Goal: Communication & Community: Share content

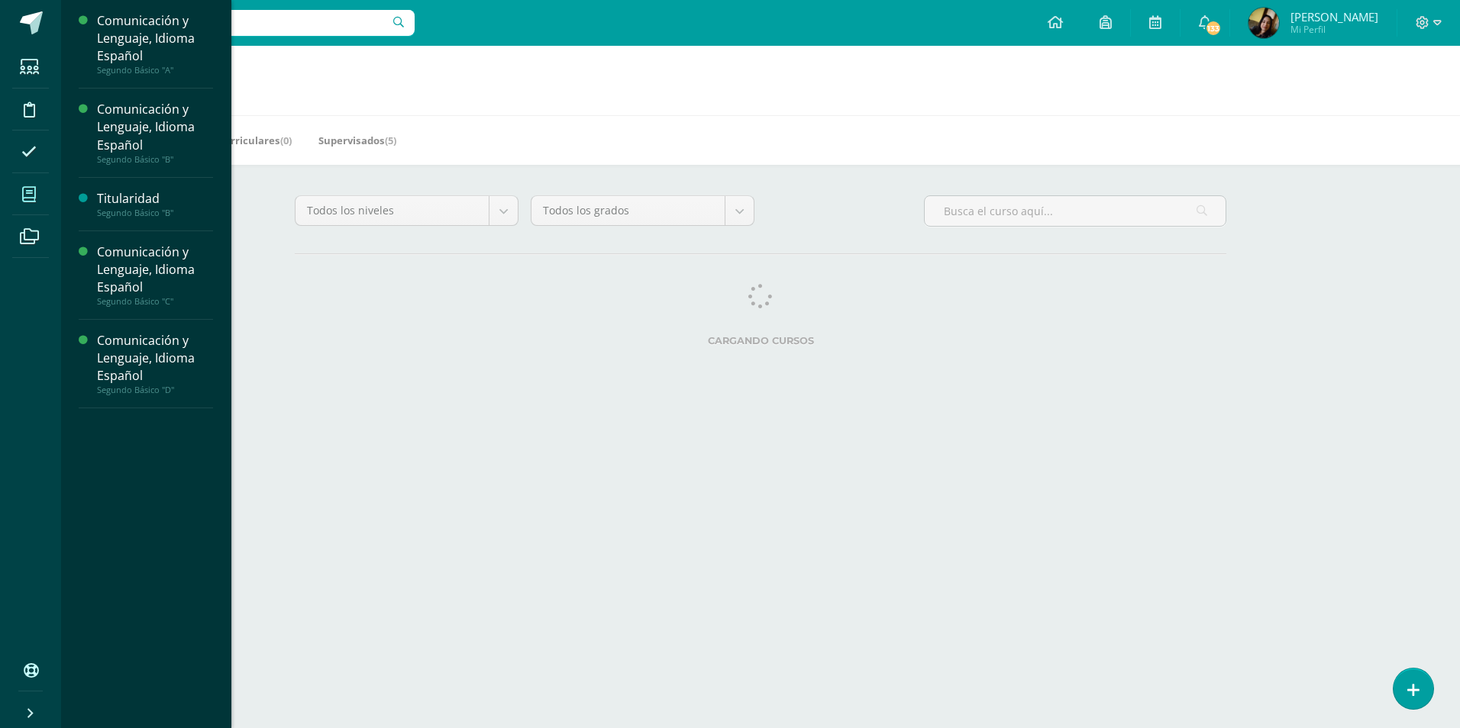
click at [19, 197] on span at bounding box center [29, 194] width 34 height 34
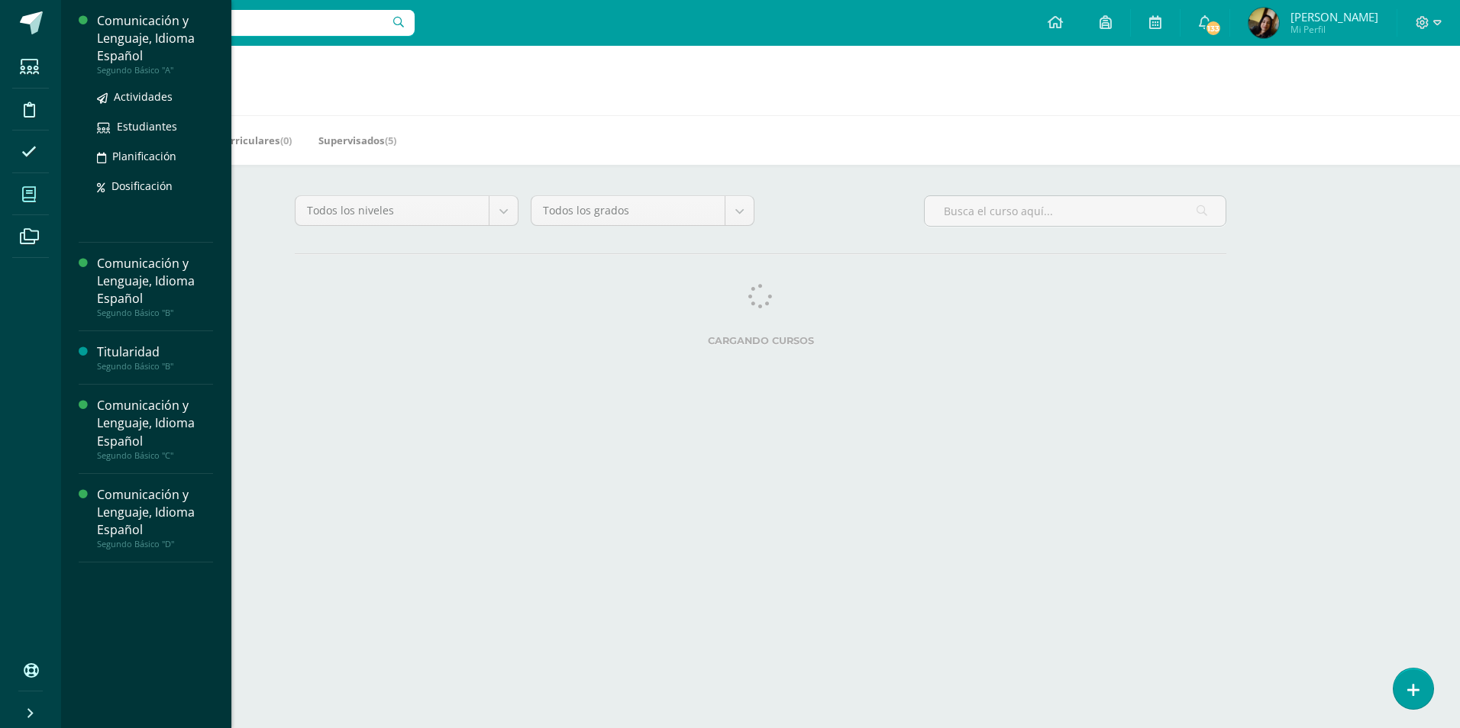
click at [132, 39] on div "Comunicación y Lenguaje, Idioma Español" at bounding box center [155, 38] width 116 height 53
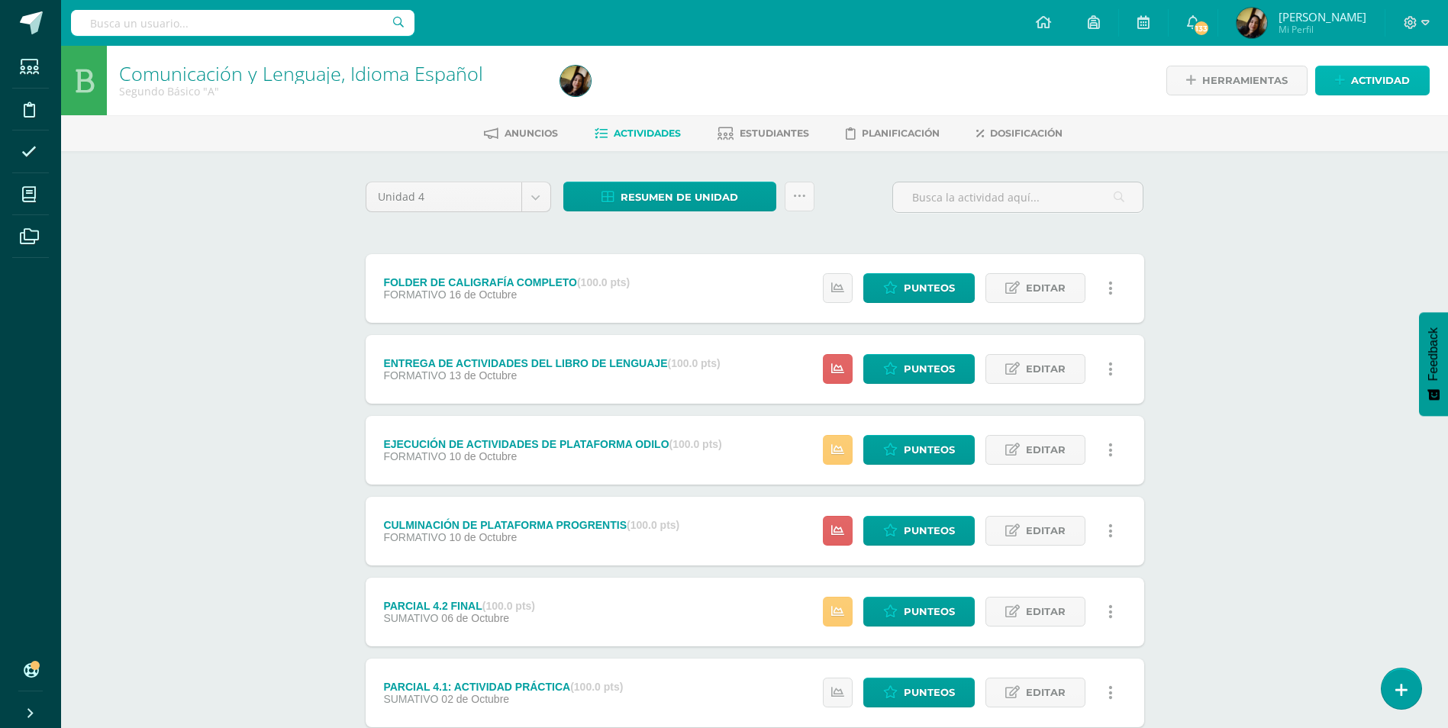
click at [1334, 83] on link "Actividad" at bounding box center [1372, 81] width 115 height 30
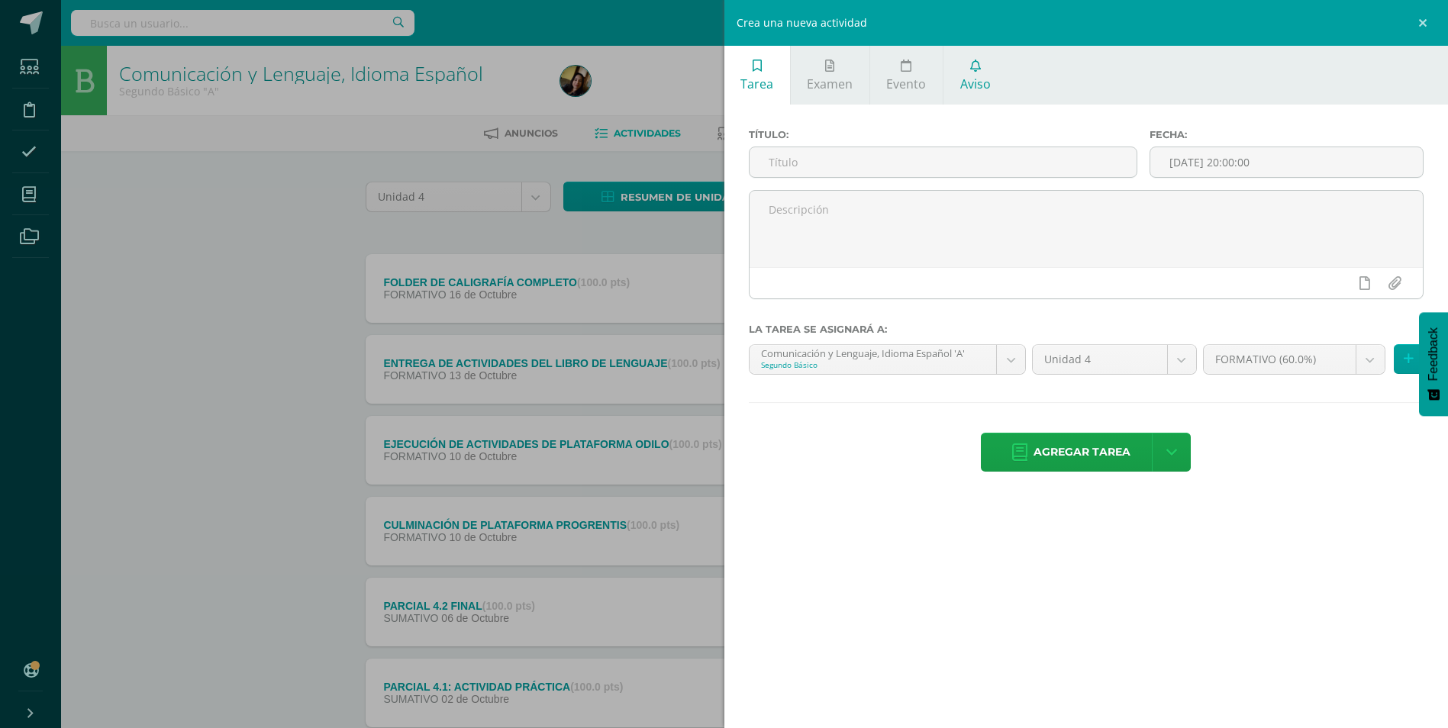
click at [991, 76] on link "Aviso" at bounding box center [975, 75] width 63 height 59
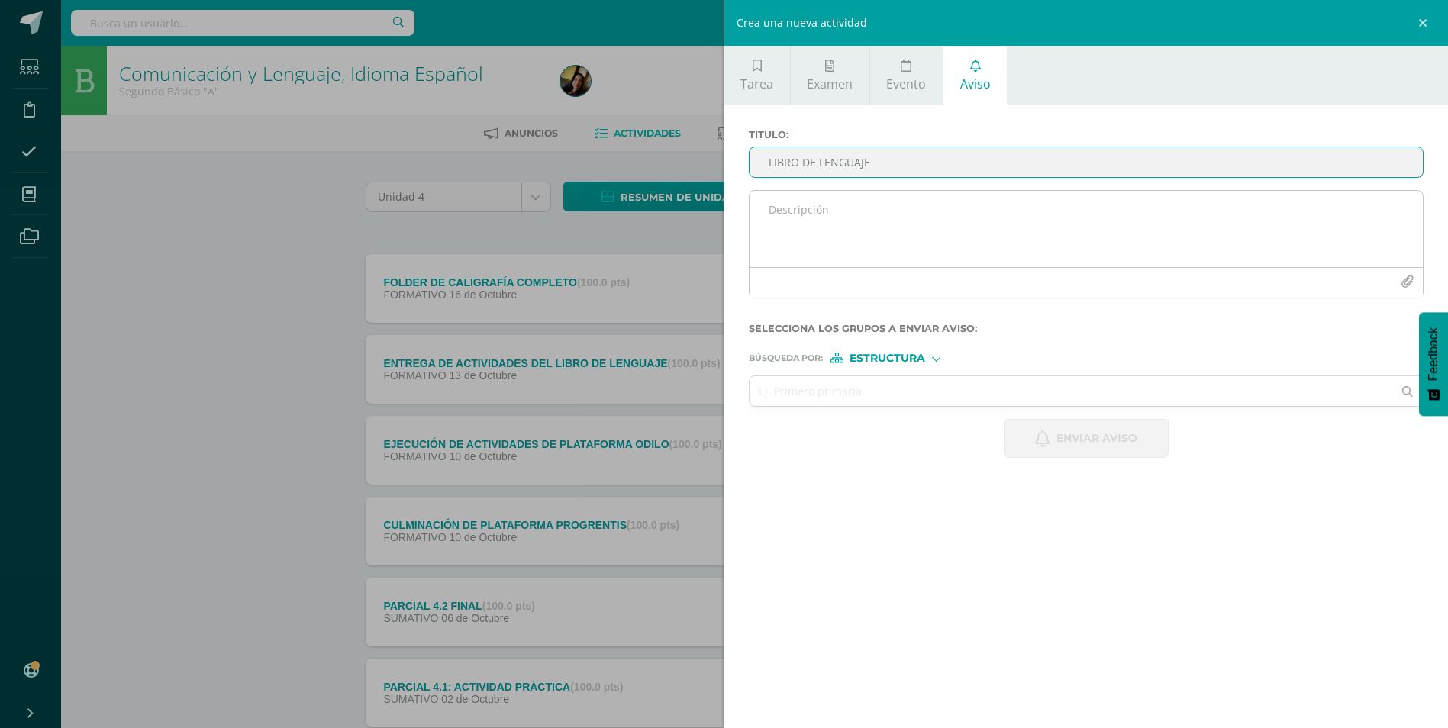
type input "LIBRO DE LENGUAJE"
click at [871, 221] on textarea at bounding box center [1087, 229] width 674 height 76
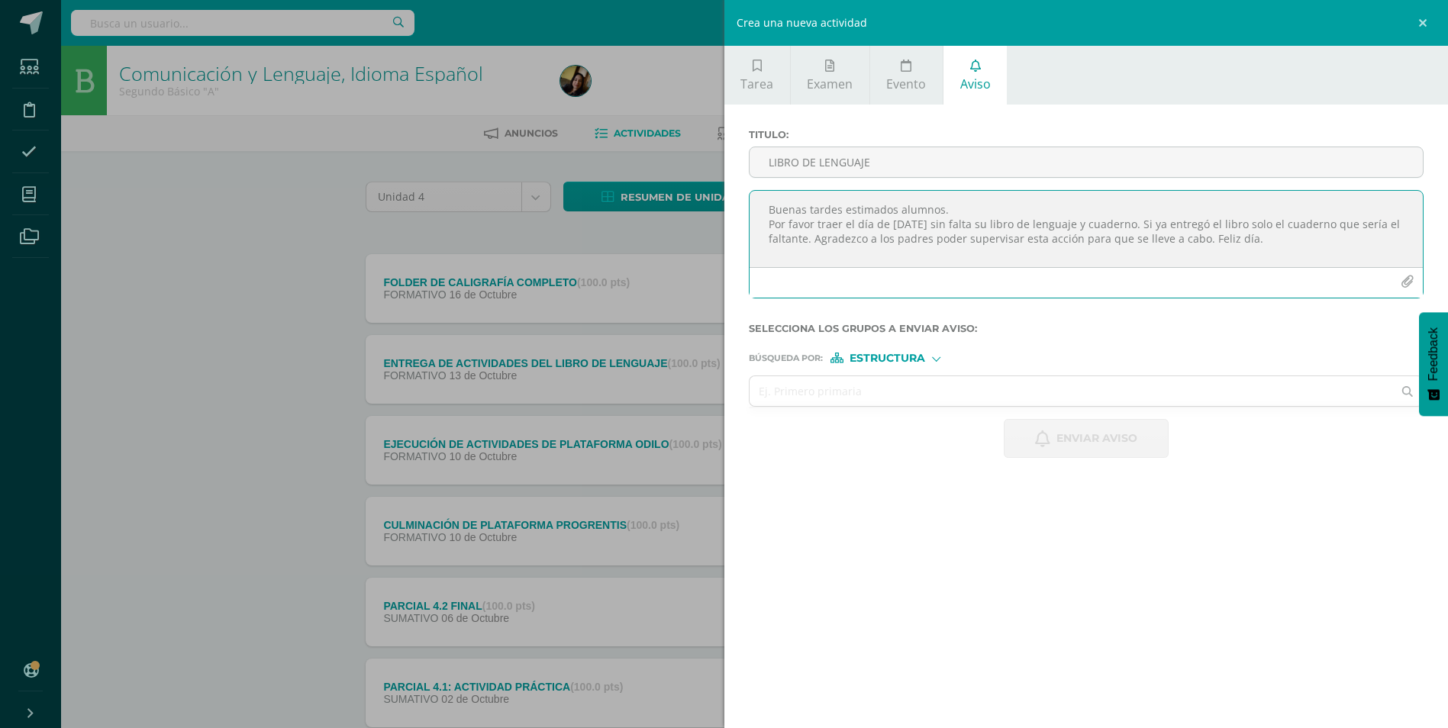
type textarea "Buenas tardes estimados alumnos. Por favor traer el día de [DATE] sin falta su …"
click at [919, 348] on div "Búsqueda por : Estructura Estructura Persona" at bounding box center [1087, 352] width 676 height 23
click at [917, 357] on span "Estructura" at bounding box center [888, 358] width 76 height 8
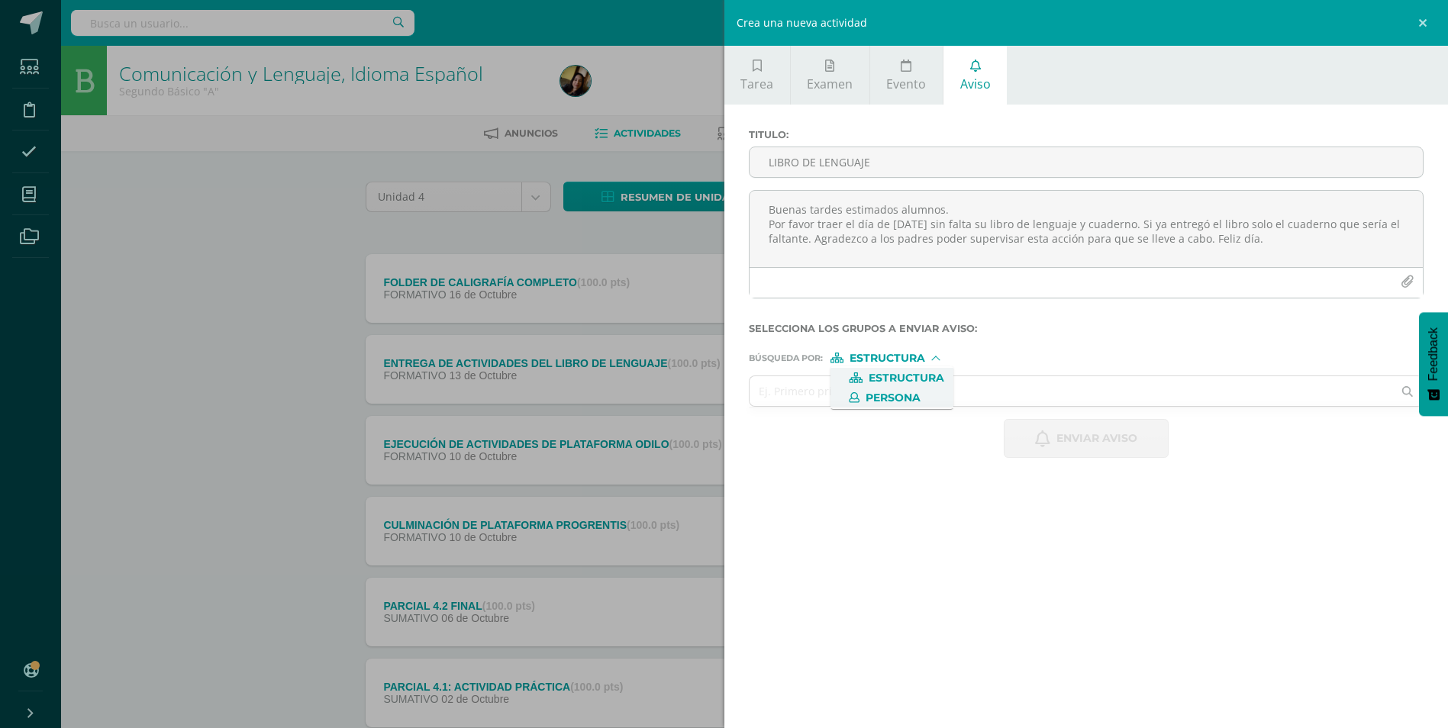
click at [907, 402] on span "Persona" at bounding box center [893, 398] width 55 height 8
click at [892, 401] on input "text" at bounding box center [1072, 391] width 644 height 30
type input "[PERSON_NAME]"
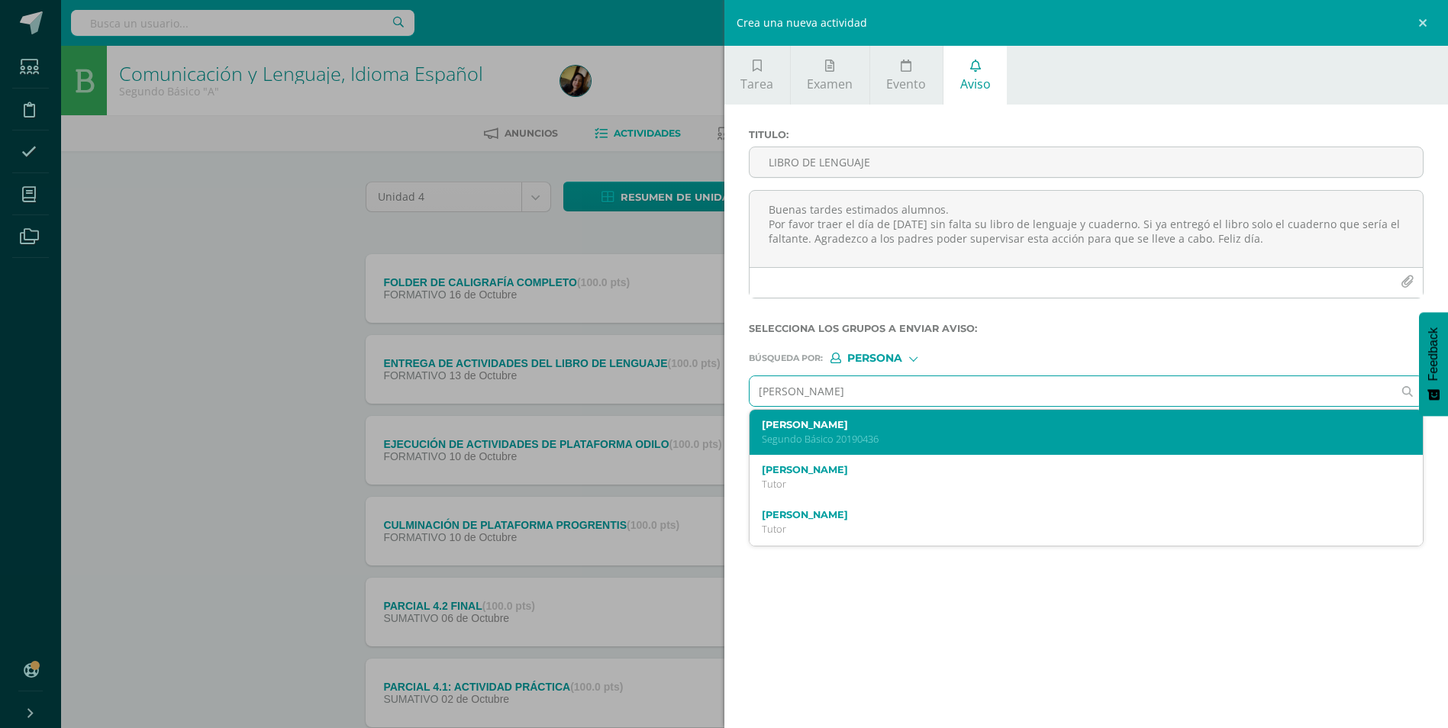
click at [804, 435] on p "Segundo Básico 20190436" at bounding box center [1072, 439] width 620 height 13
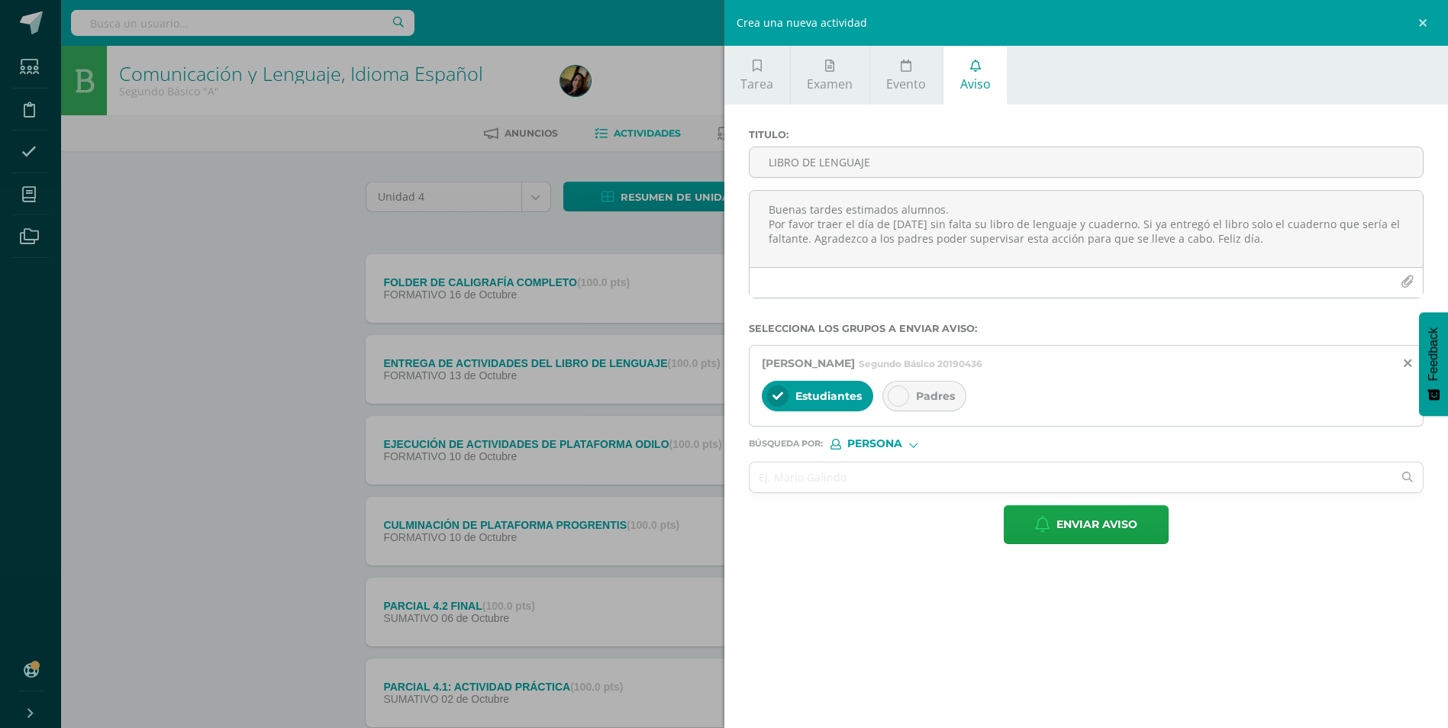
click at [904, 388] on div at bounding box center [898, 396] width 21 height 21
click at [827, 470] on input "text" at bounding box center [1072, 478] width 644 height 30
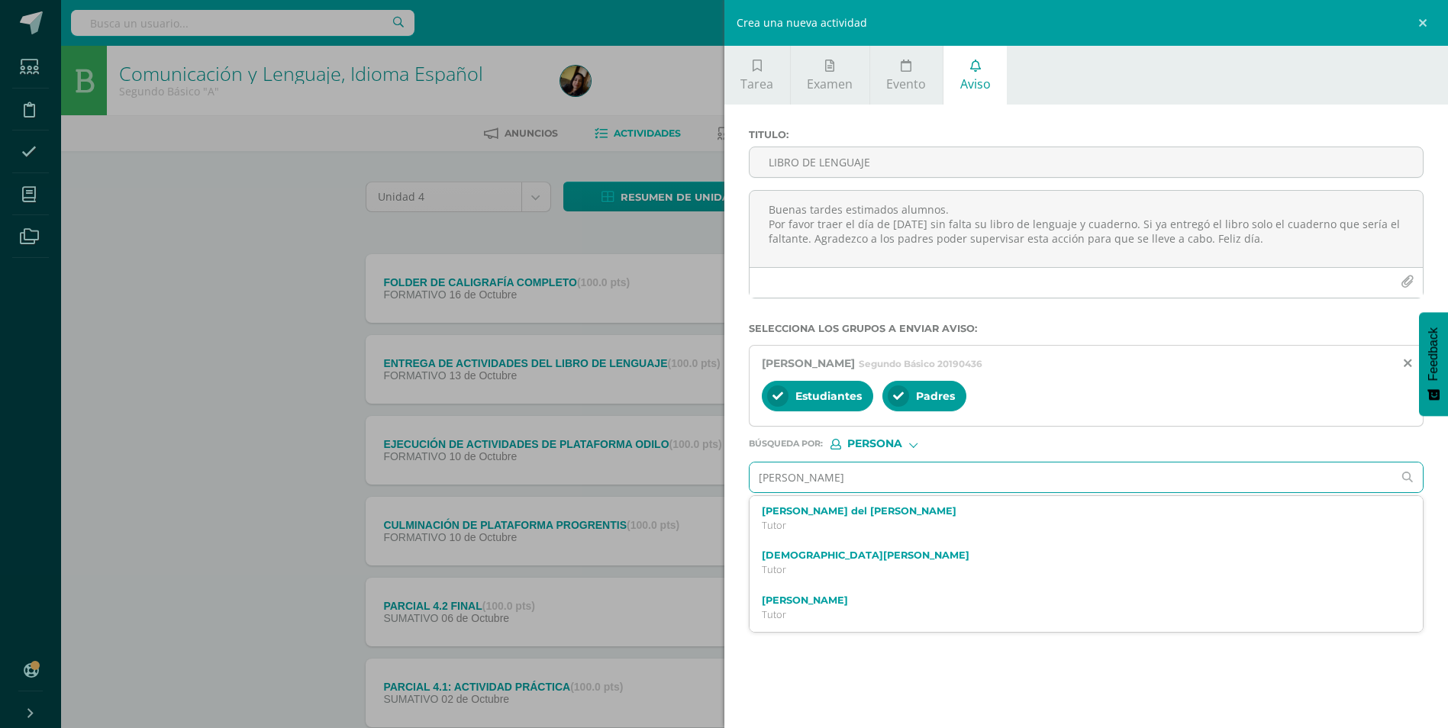
type input "[PERSON_NAME]"
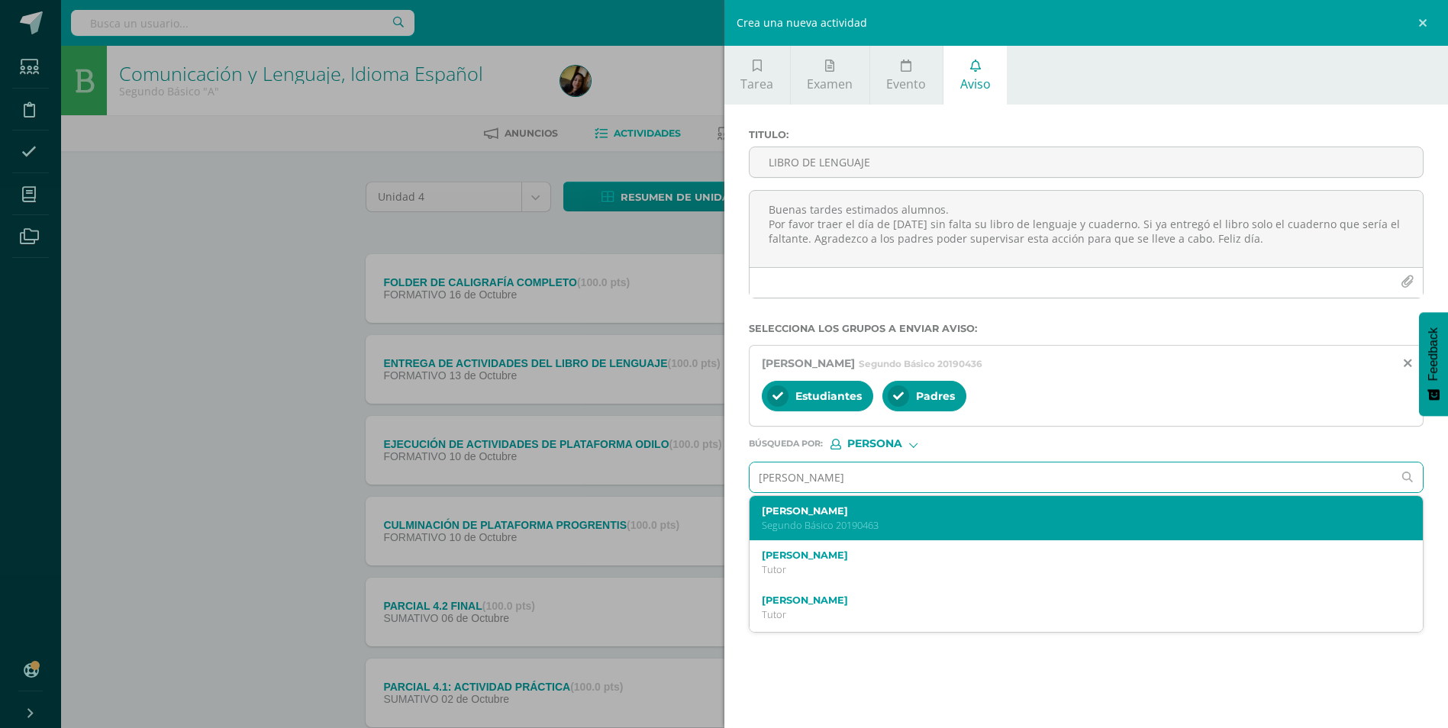
click at [831, 508] on label "[PERSON_NAME]" at bounding box center [1072, 510] width 620 height 11
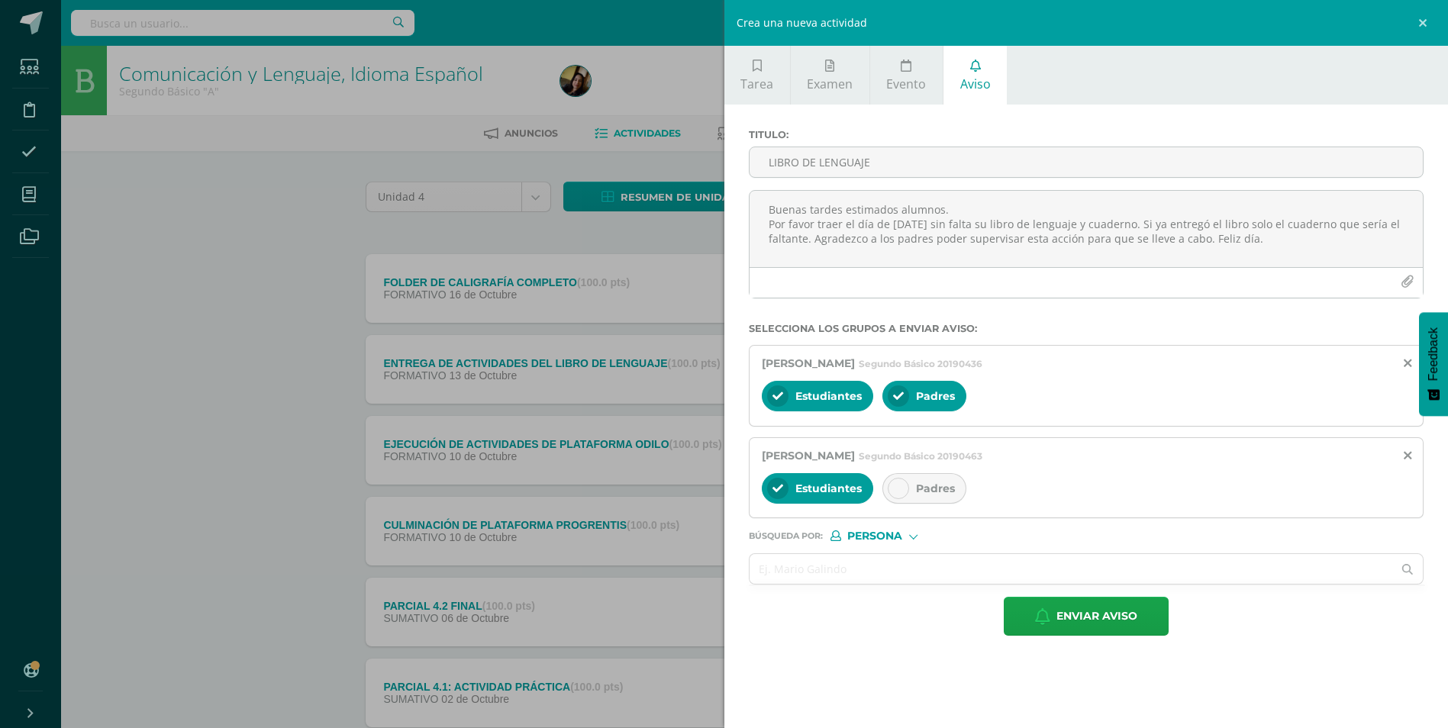
click at [905, 495] on div at bounding box center [898, 488] width 21 height 21
click at [884, 560] on input "text" at bounding box center [1072, 569] width 644 height 30
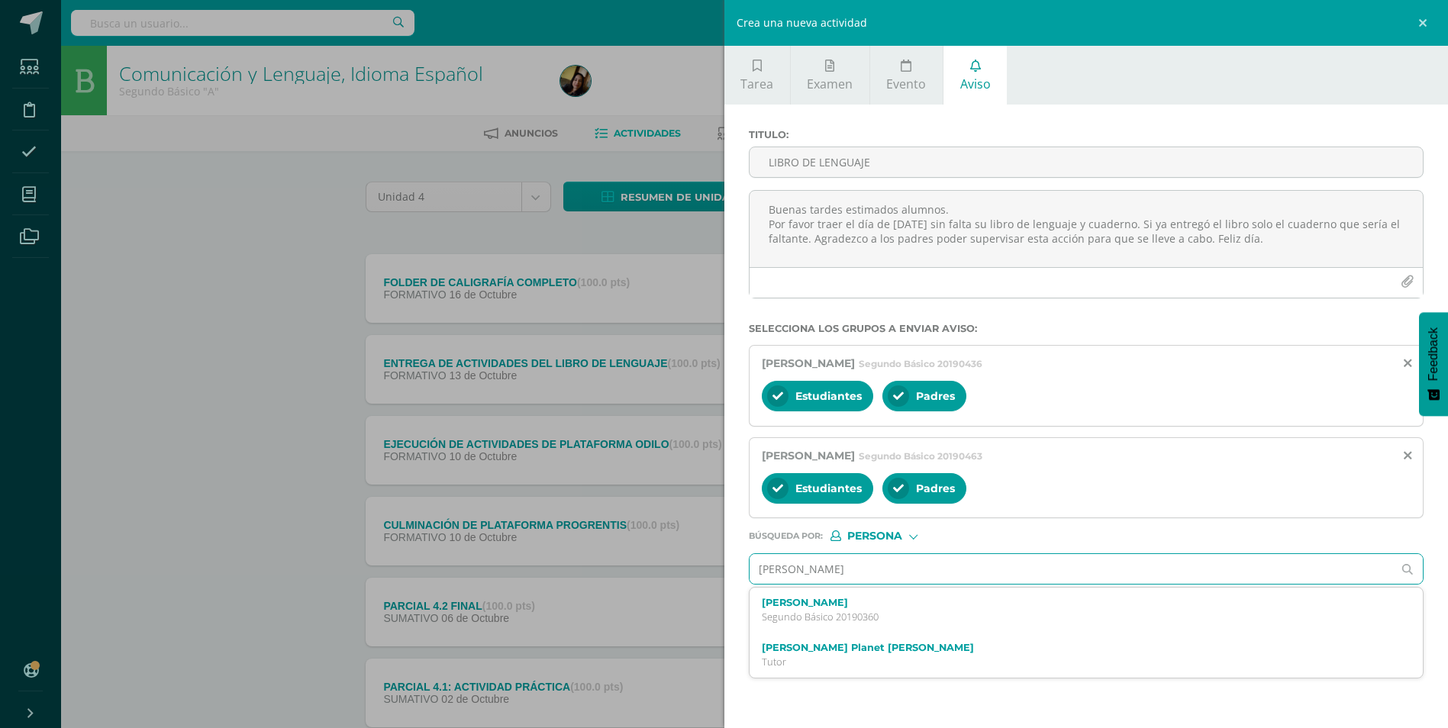
type input "[PERSON_NAME]"
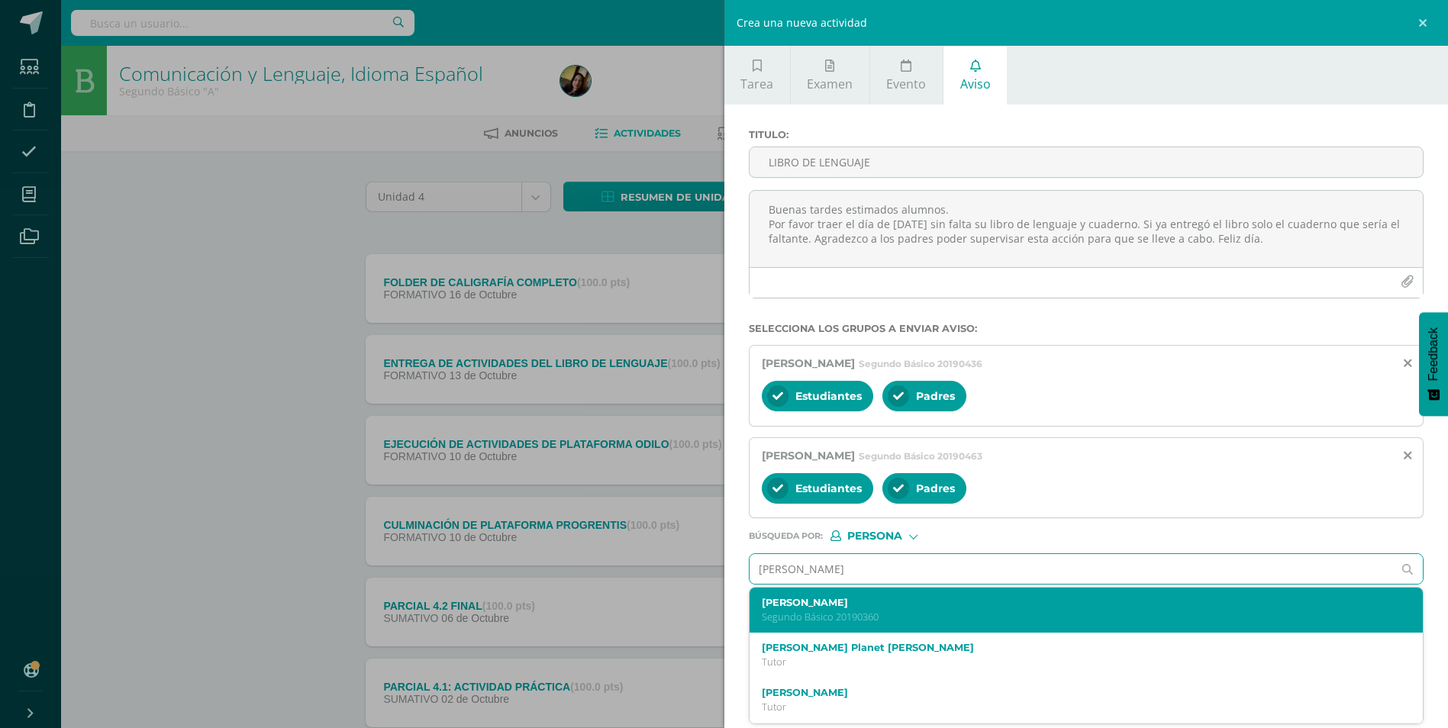
click at [880, 612] on p "Segundo Básico 20190360" at bounding box center [1072, 617] width 620 height 13
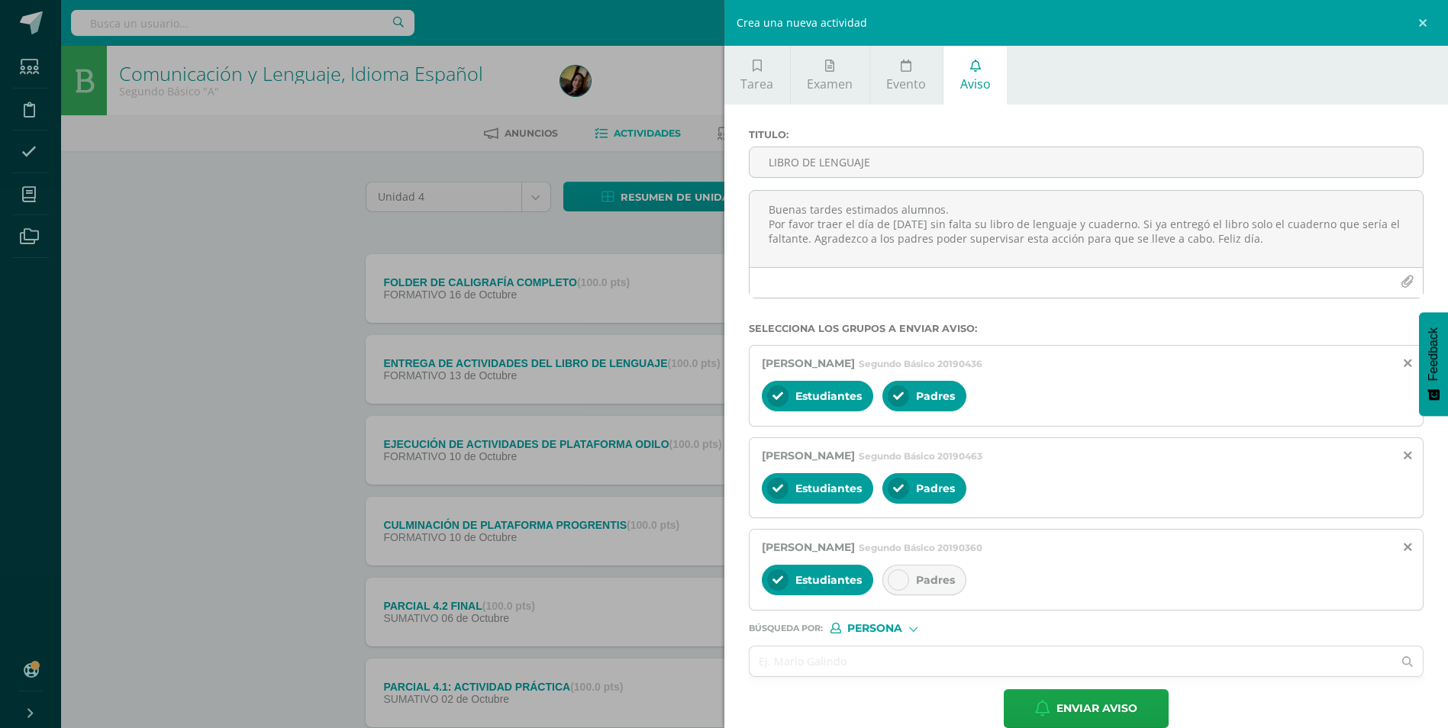
click at [899, 576] on icon at bounding box center [898, 580] width 11 height 11
click at [857, 650] on input "text" at bounding box center [1072, 662] width 644 height 30
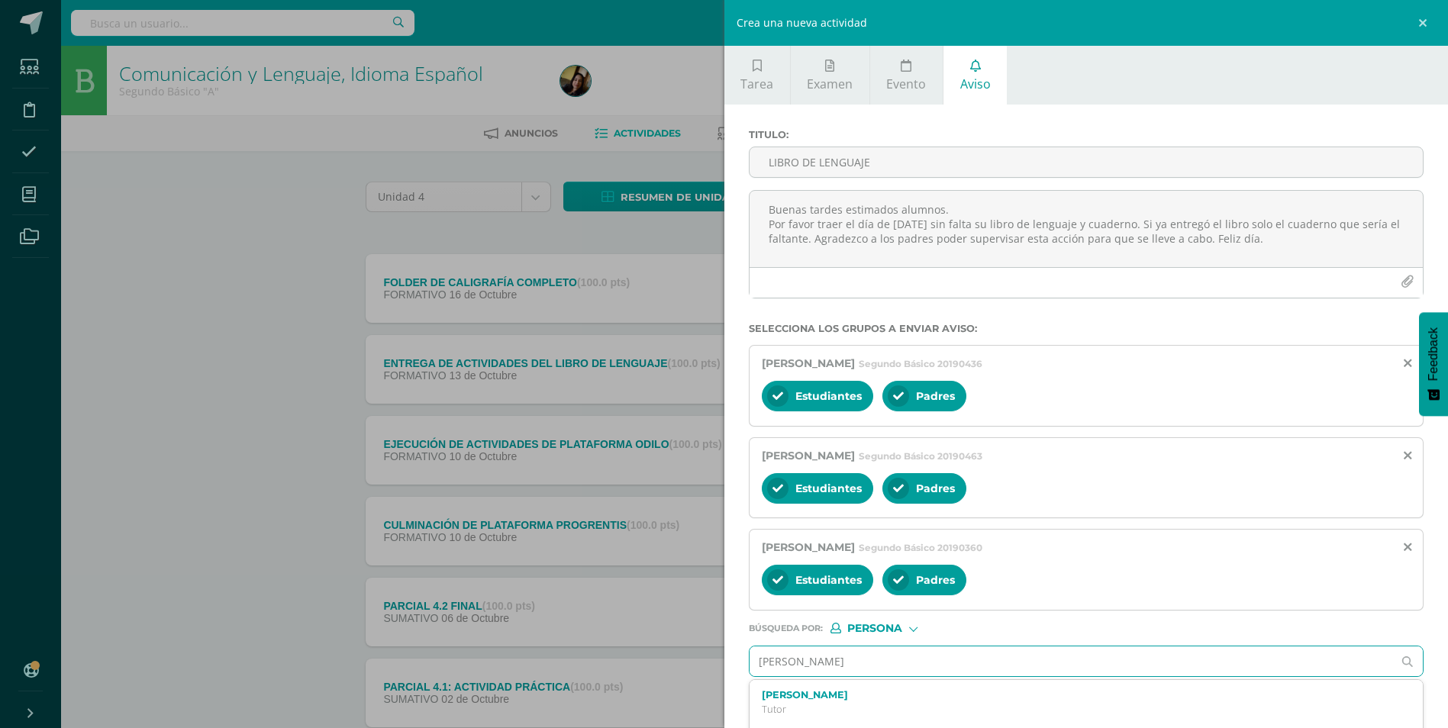
type input "[PERSON_NAME]"
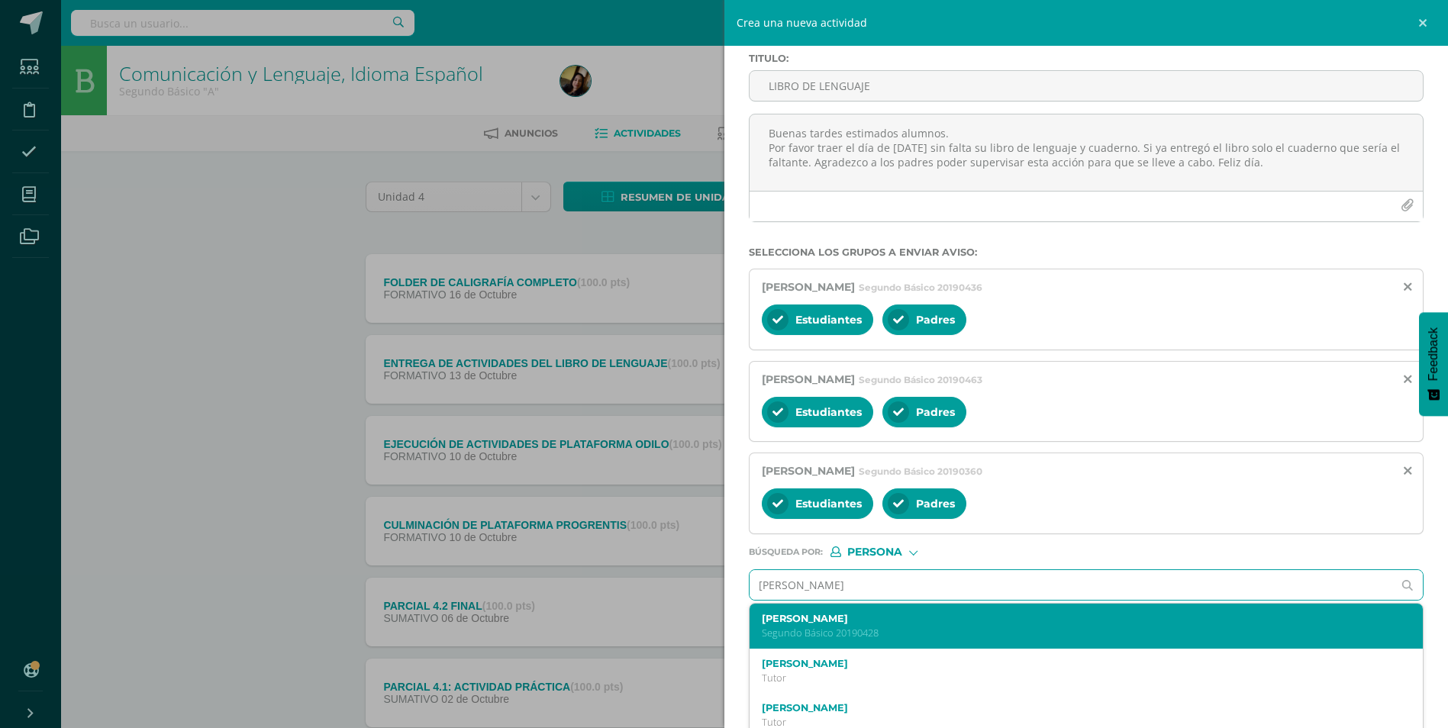
click at [860, 634] on p "Segundo Básico 20190428" at bounding box center [1072, 633] width 620 height 13
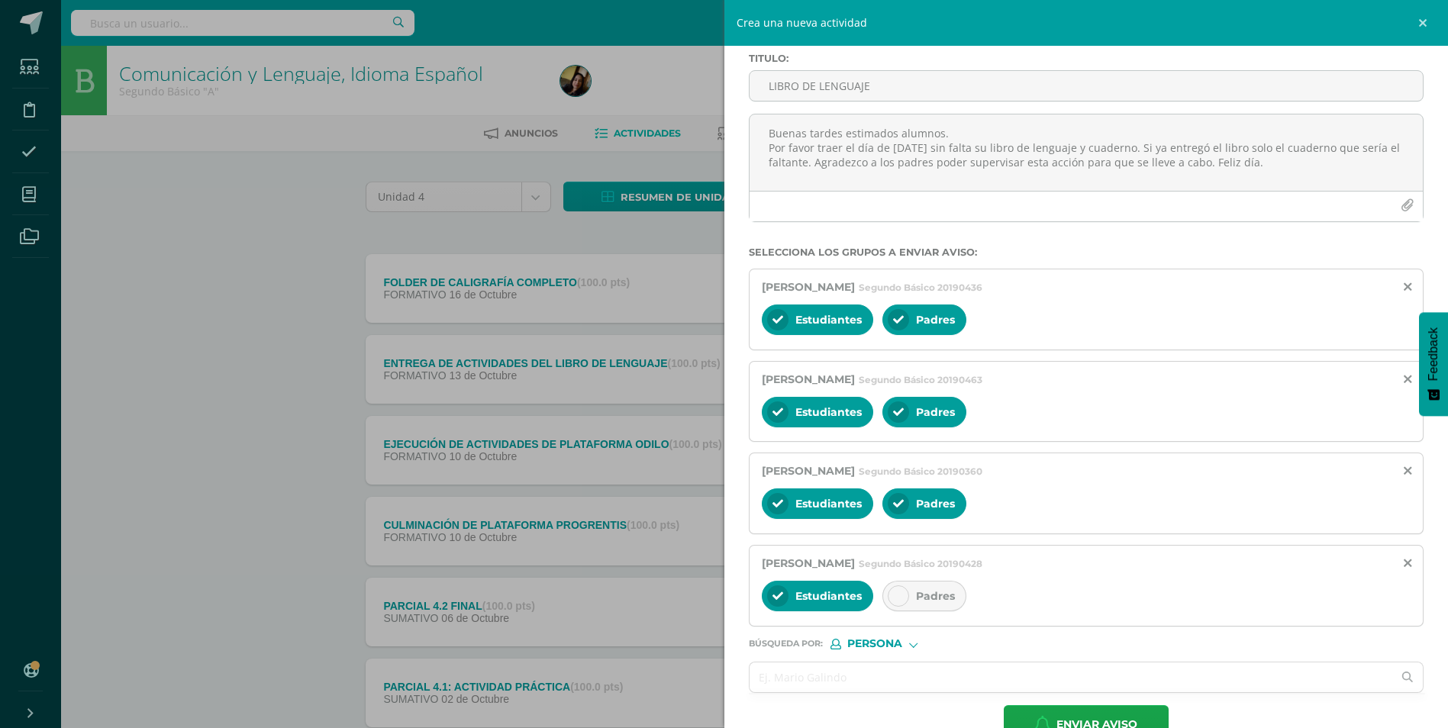
click at [918, 591] on span "Padres" at bounding box center [935, 596] width 39 height 14
click at [868, 664] on input "text" at bounding box center [1072, 678] width 644 height 30
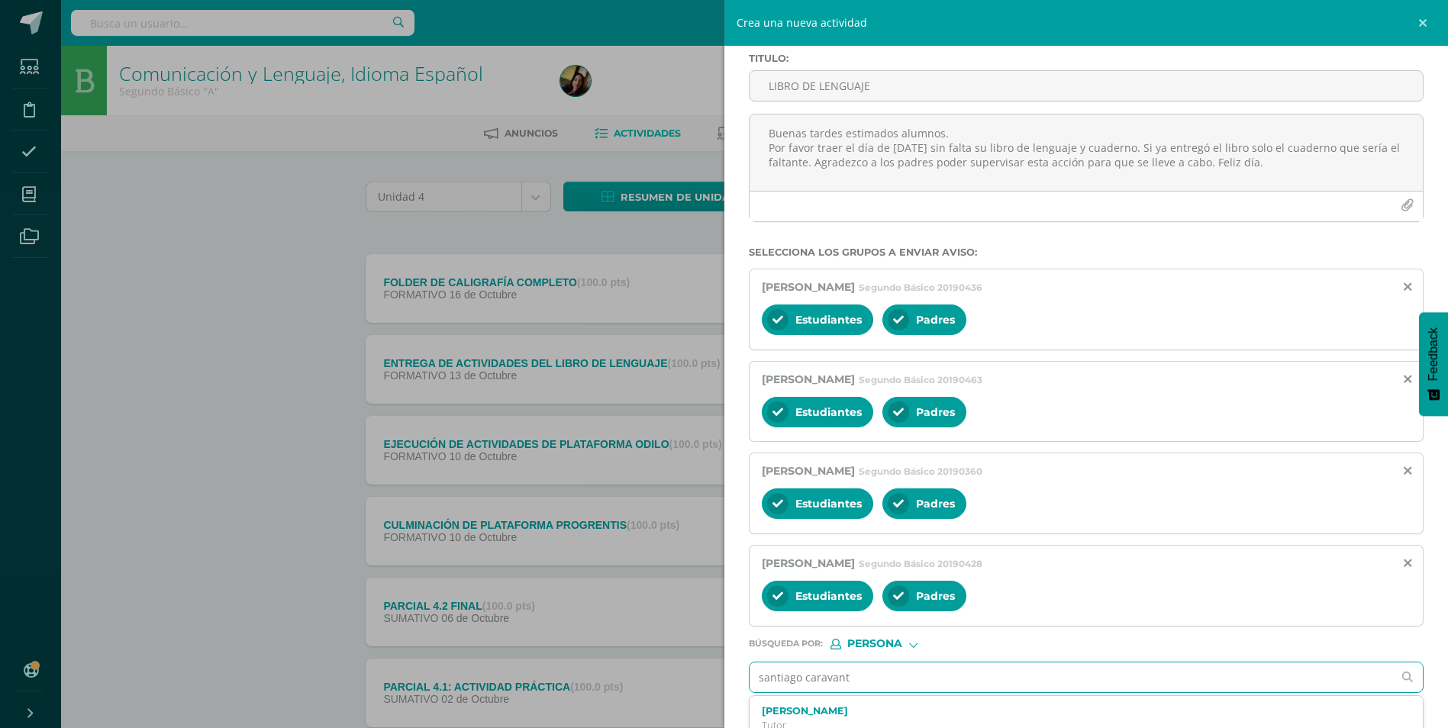
type input "santiago [PERSON_NAME]"
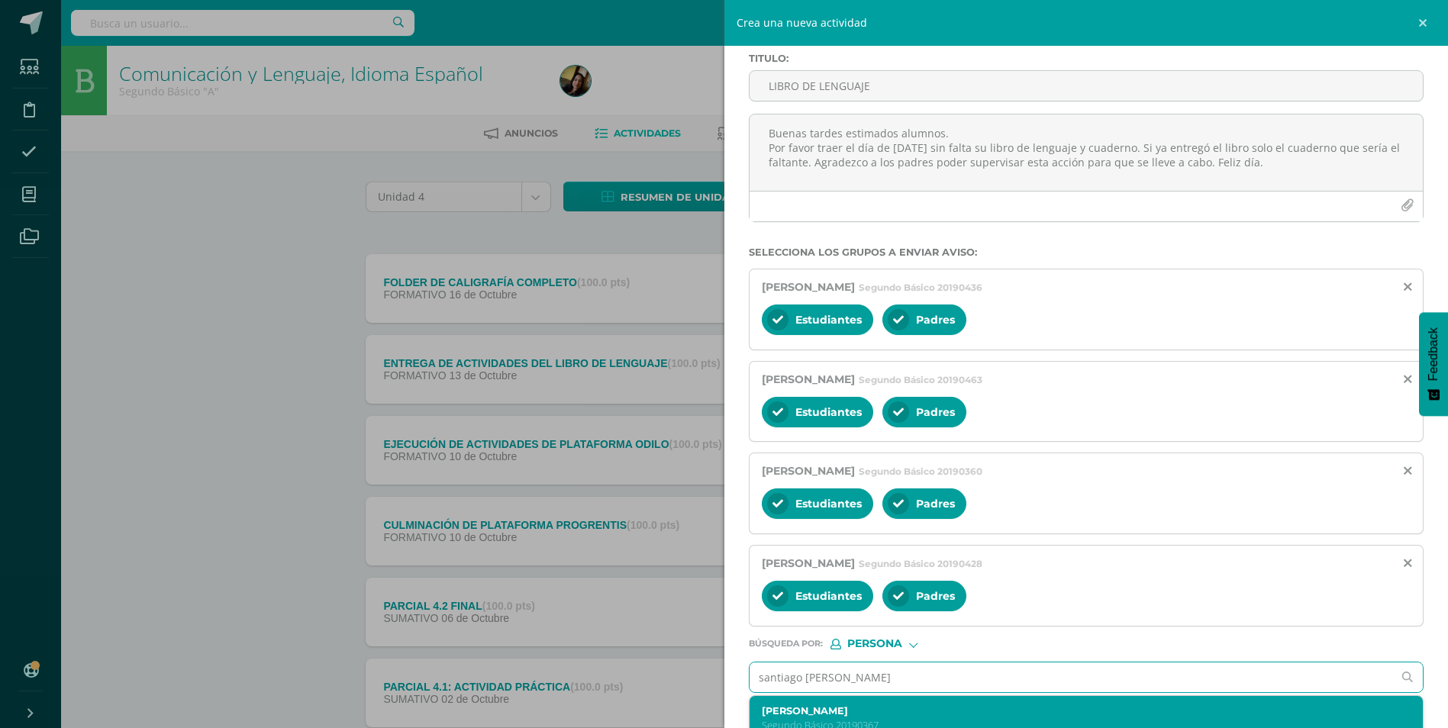
click at [873, 705] on label "[PERSON_NAME]" at bounding box center [1072, 710] width 620 height 11
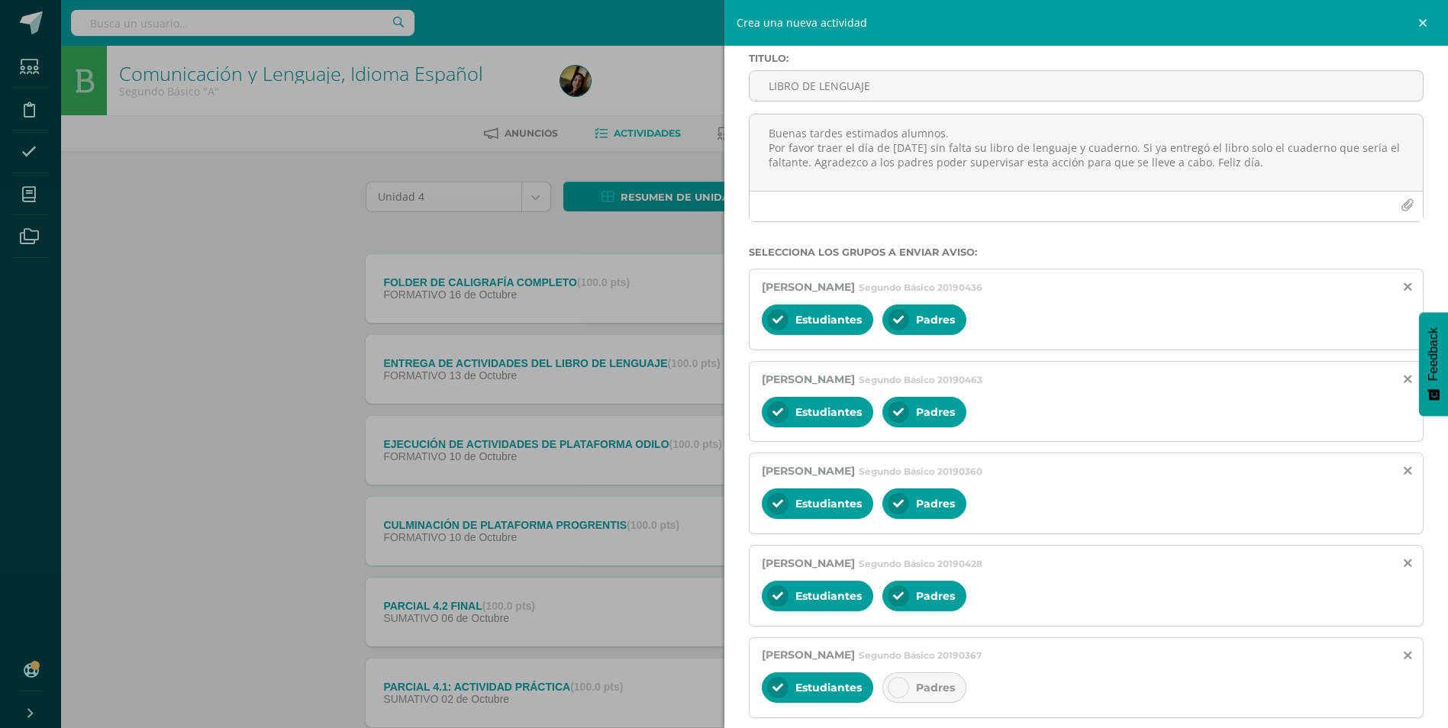
click at [907, 686] on div at bounding box center [898, 687] width 21 height 21
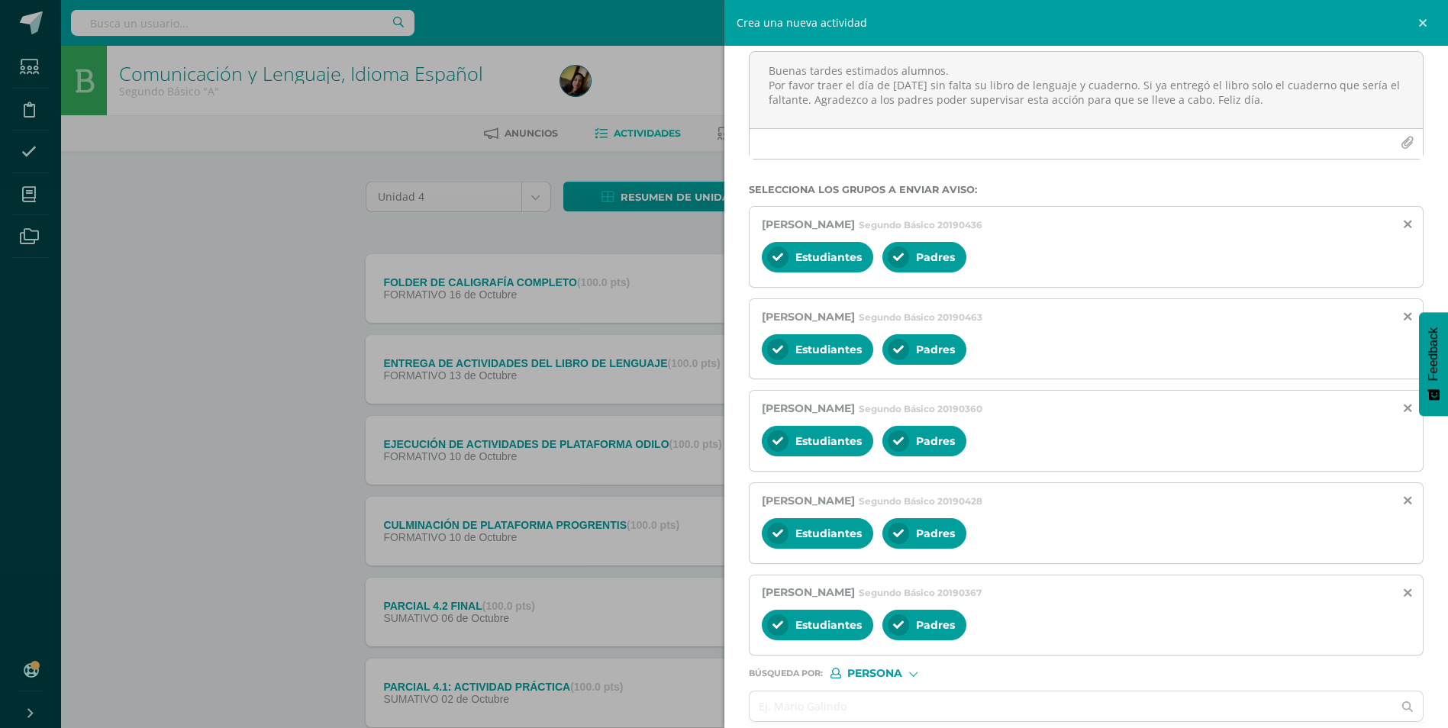
scroll to position [208, 0]
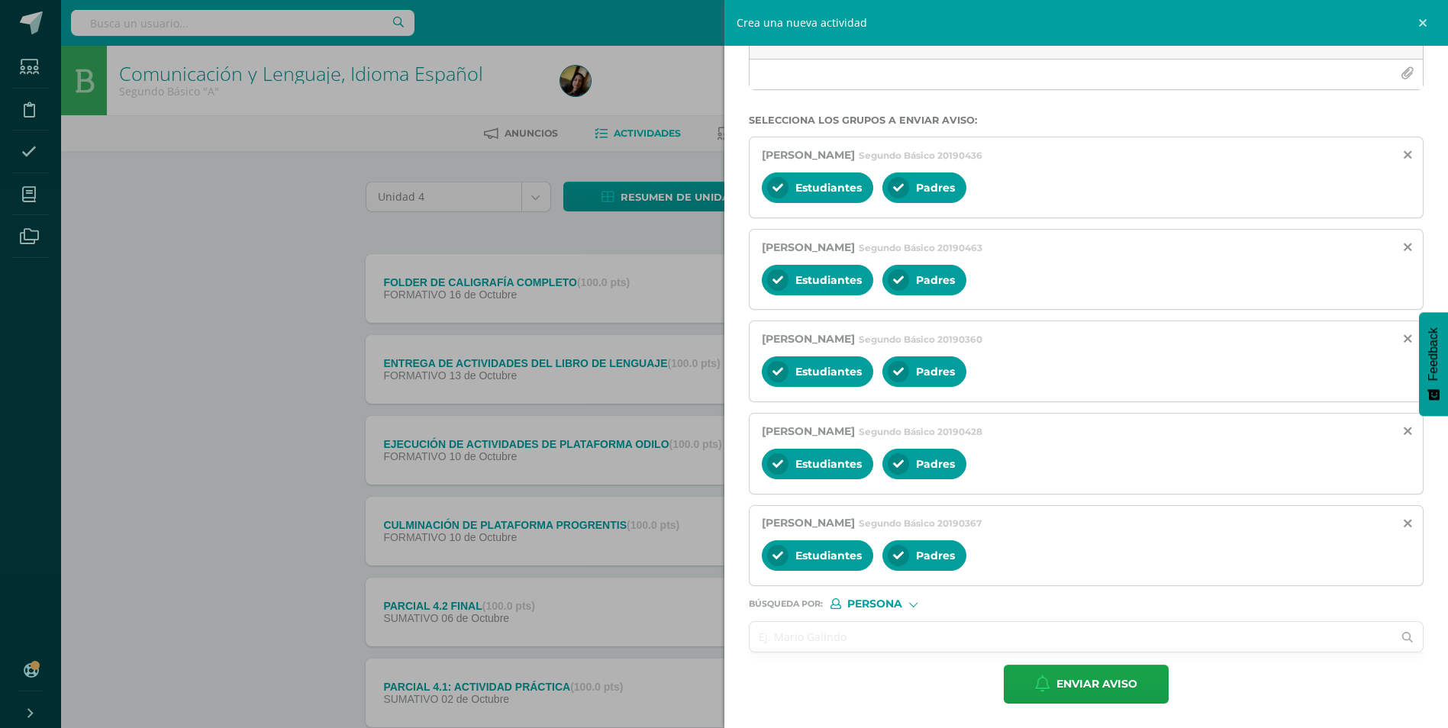
click at [862, 636] on input "text" at bounding box center [1072, 637] width 644 height 30
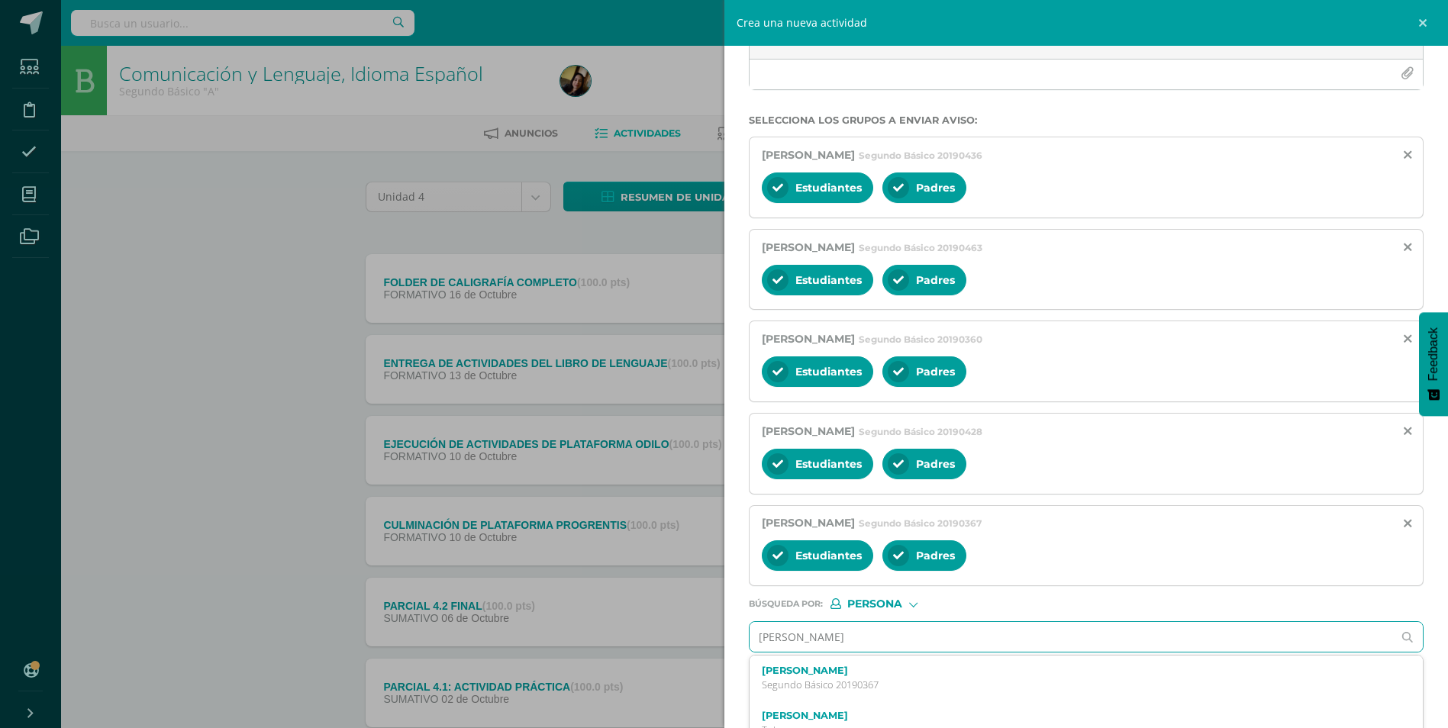
type input "[PERSON_NAME]"
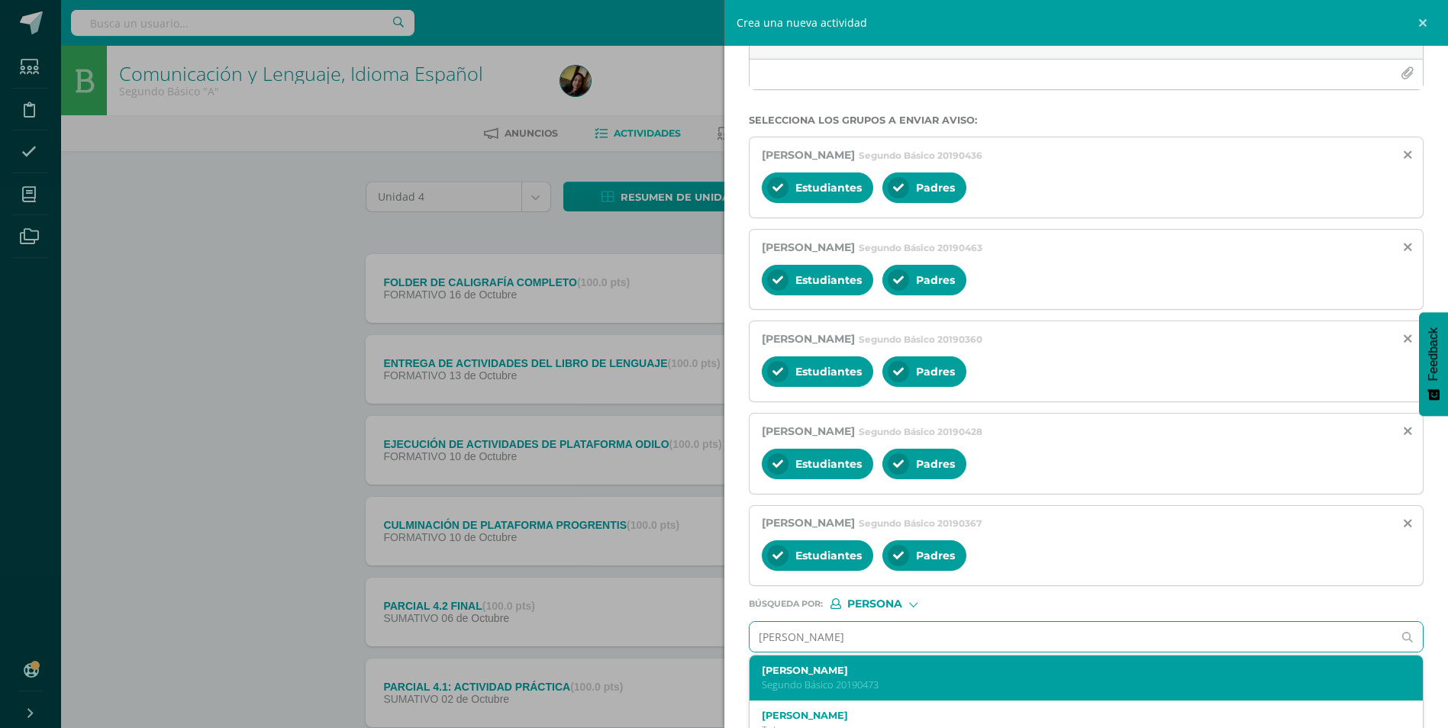
click at [876, 671] on label "[PERSON_NAME]" at bounding box center [1072, 670] width 620 height 11
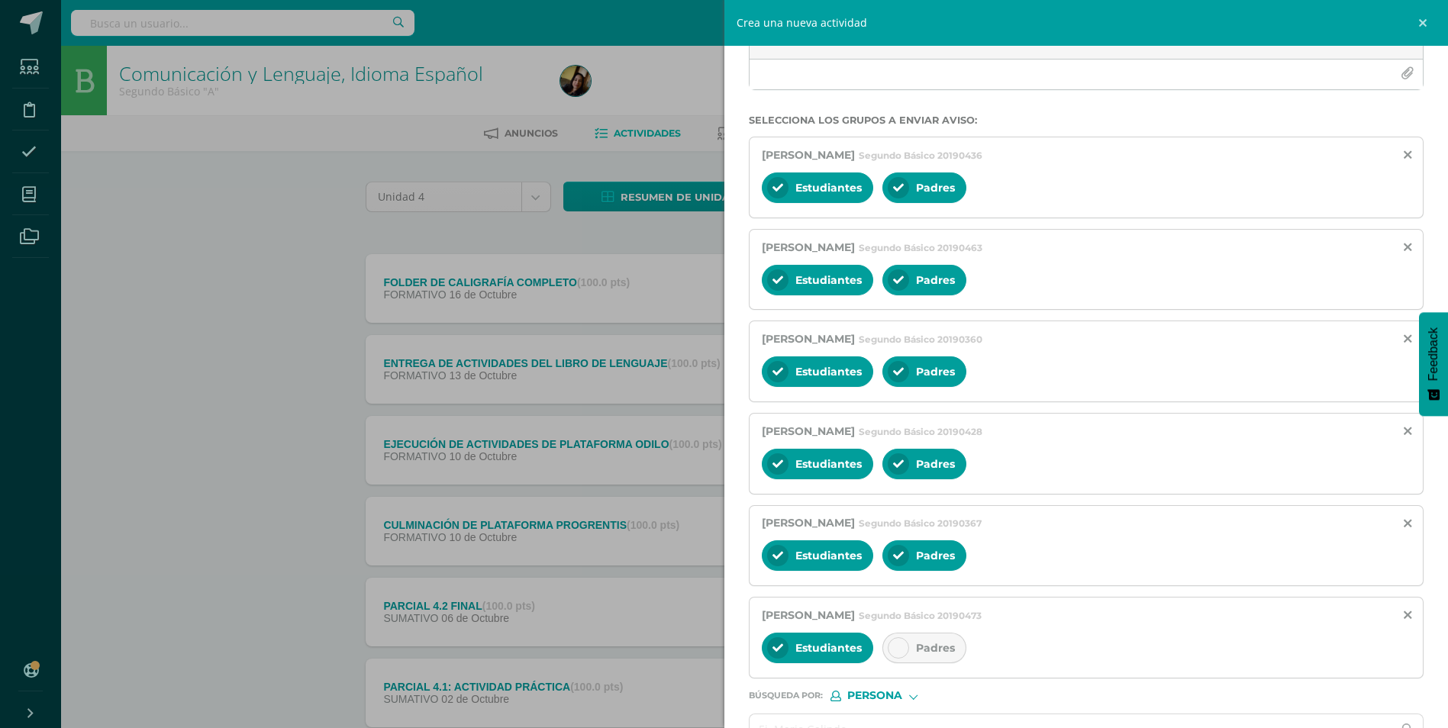
click at [901, 652] on icon at bounding box center [898, 648] width 11 height 11
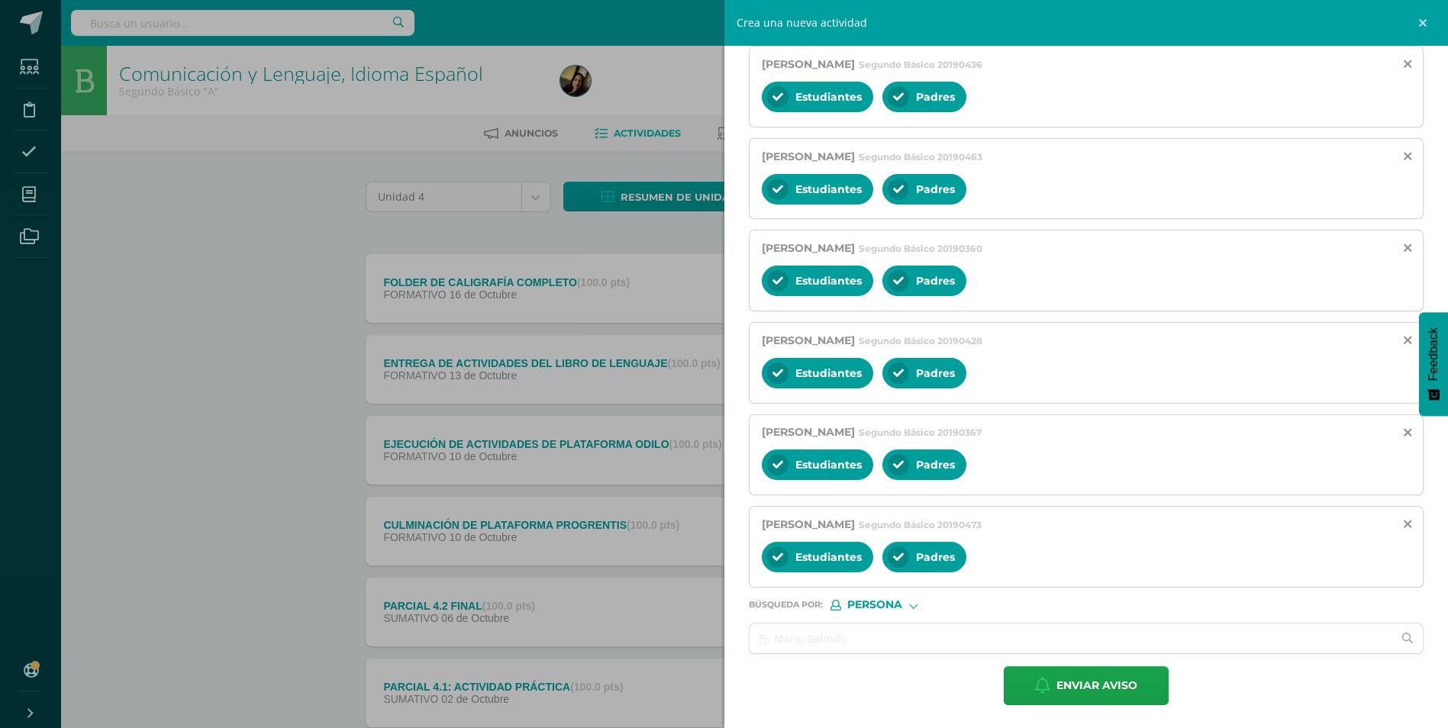
scroll to position [301, 0]
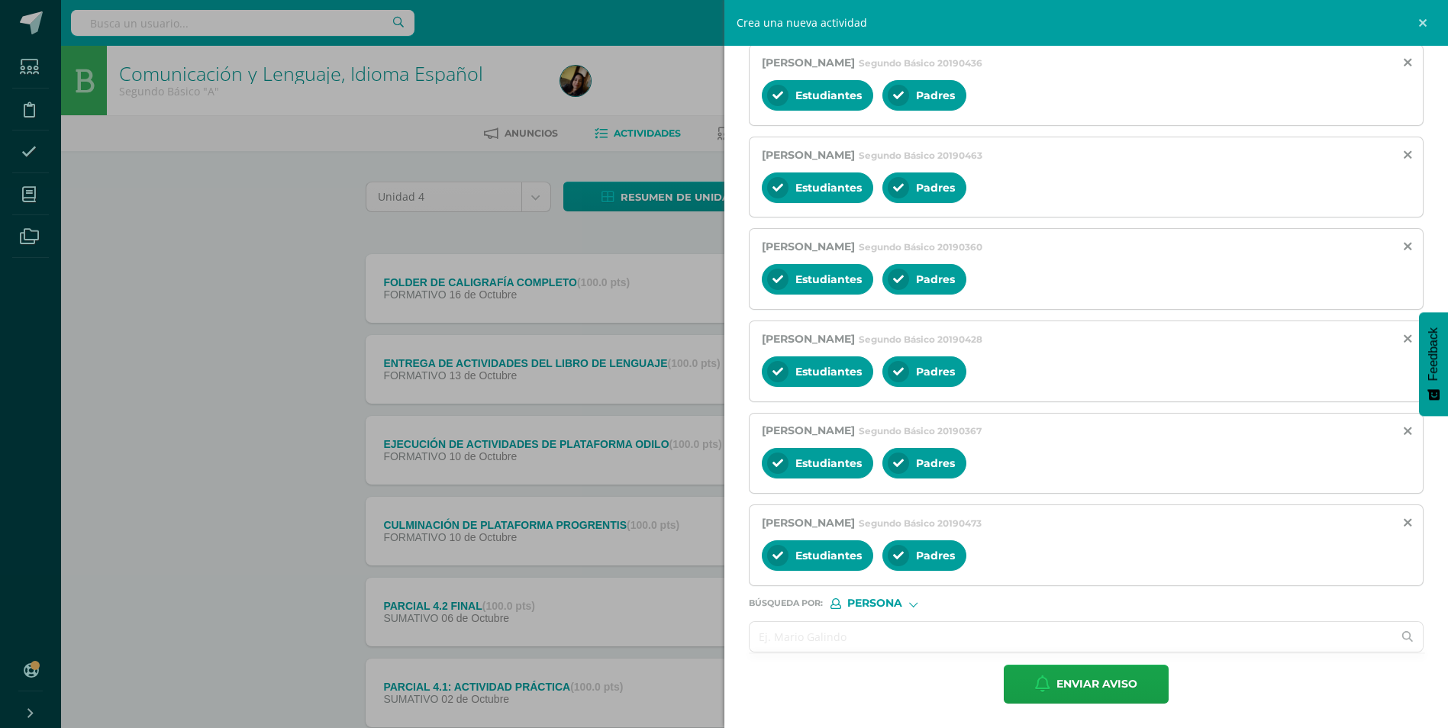
click at [820, 644] on input "text" at bounding box center [1072, 637] width 644 height 30
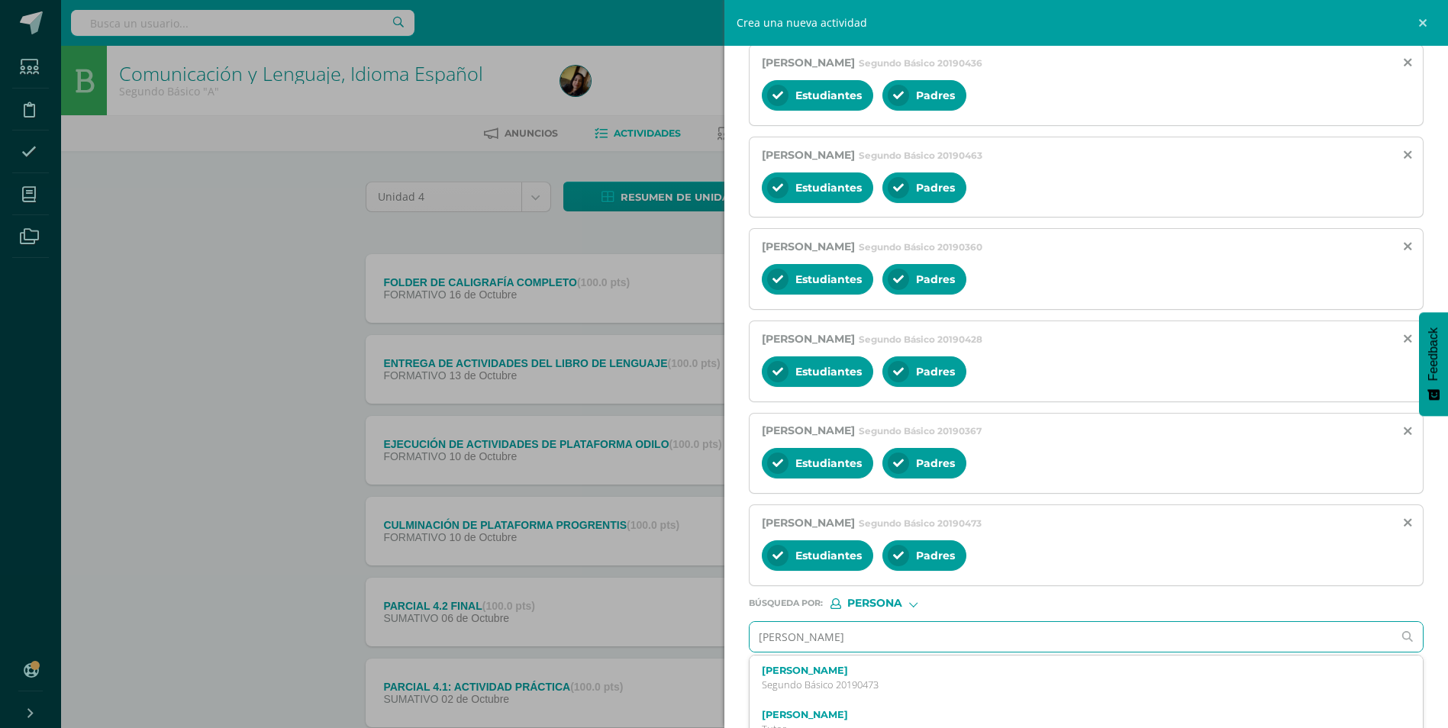
type input "[PERSON_NAME]"
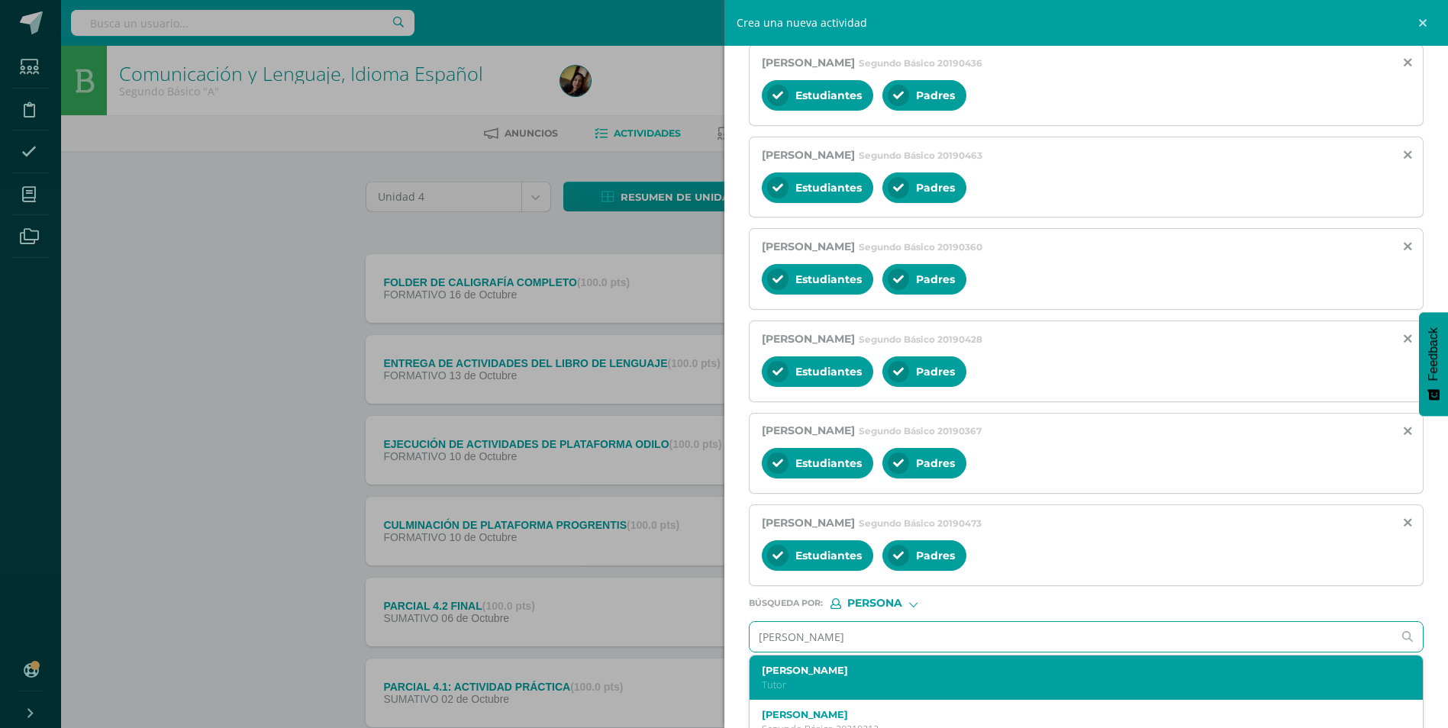
scroll to position [76, 0]
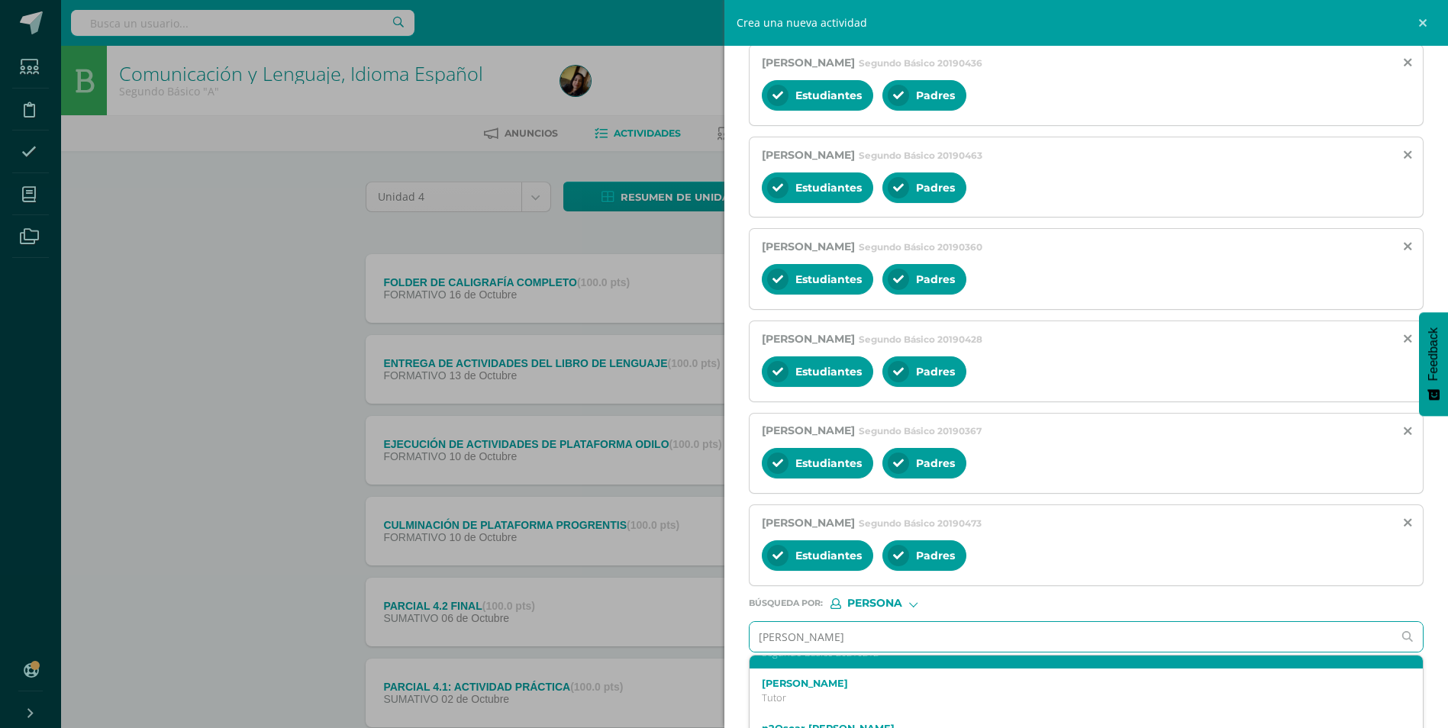
click at [845, 660] on p "Segundo Básico 20210212" at bounding box center [1072, 653] width 620 height 13
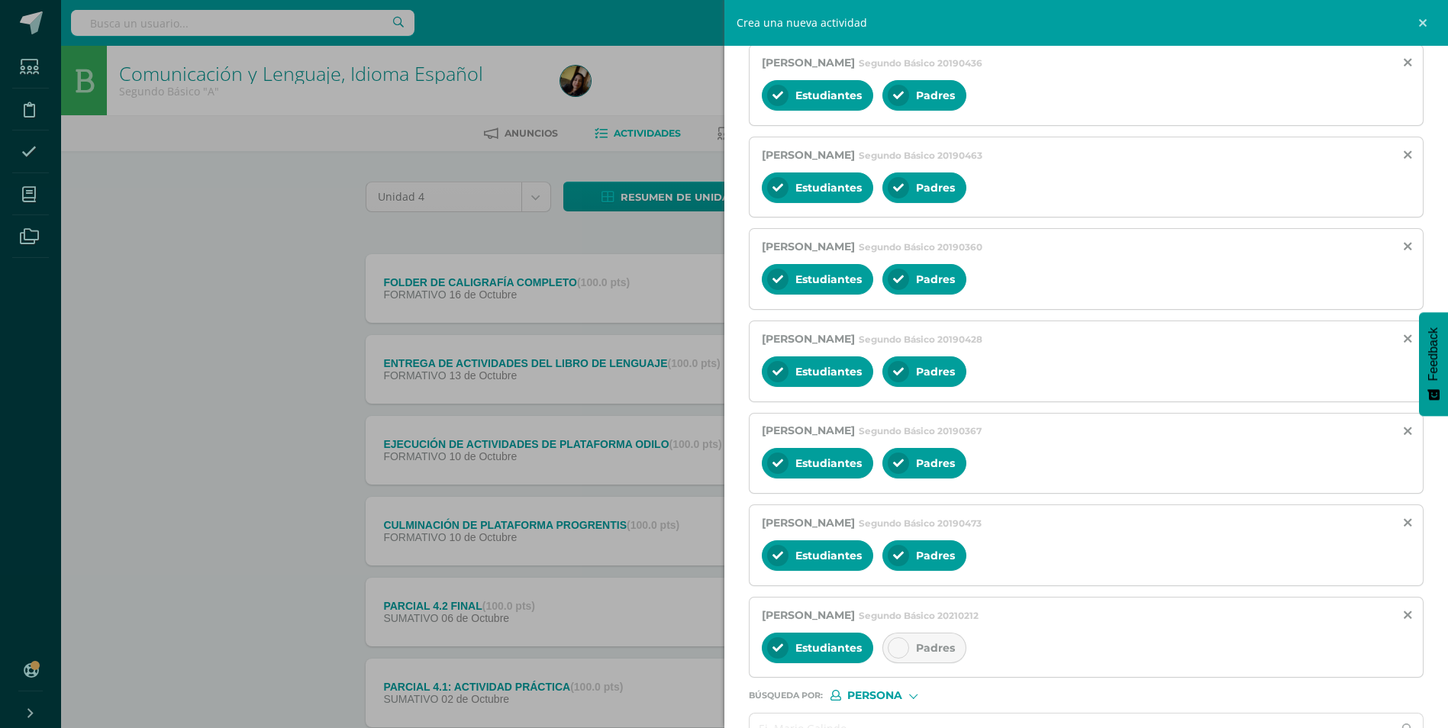
scroll to position [0, 0]
click at [896, 649] on icon at bounding box center [898, 648] width 11 height 11
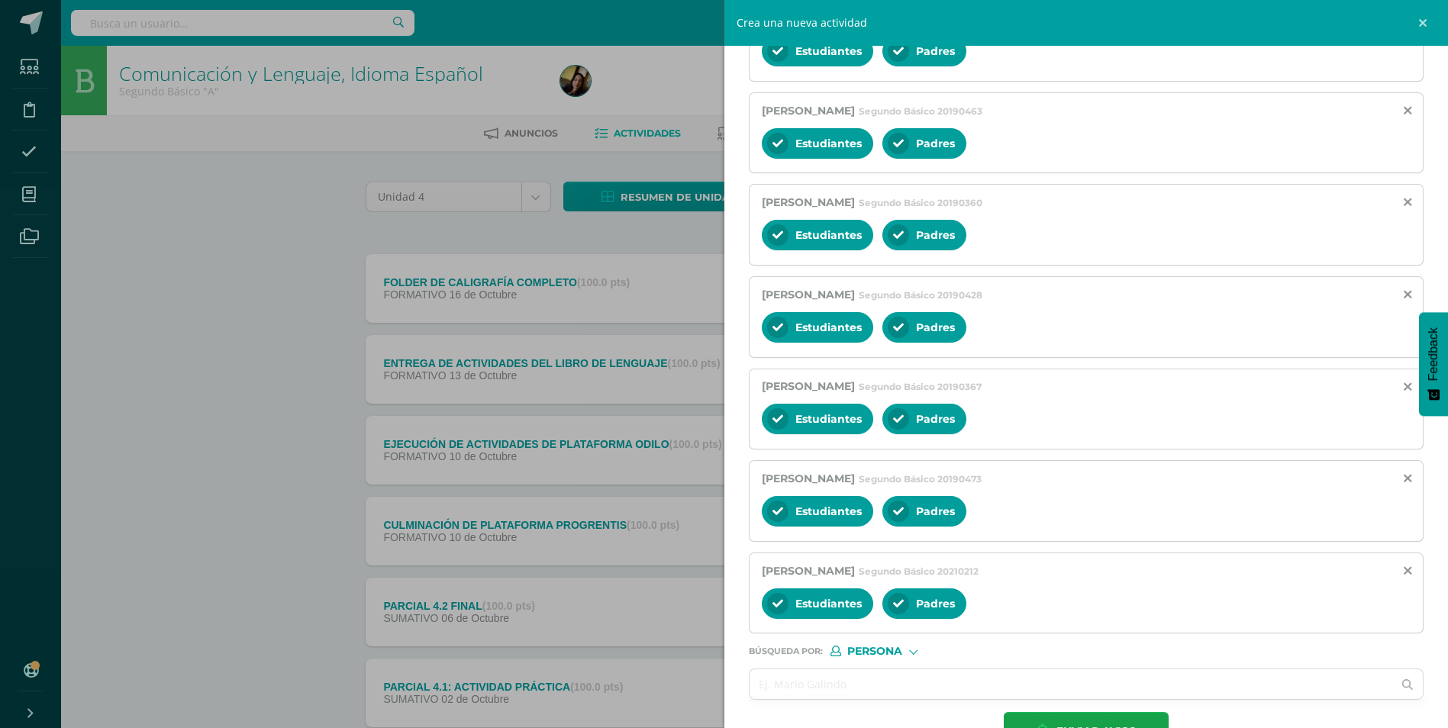
scroll to position [392, 0]
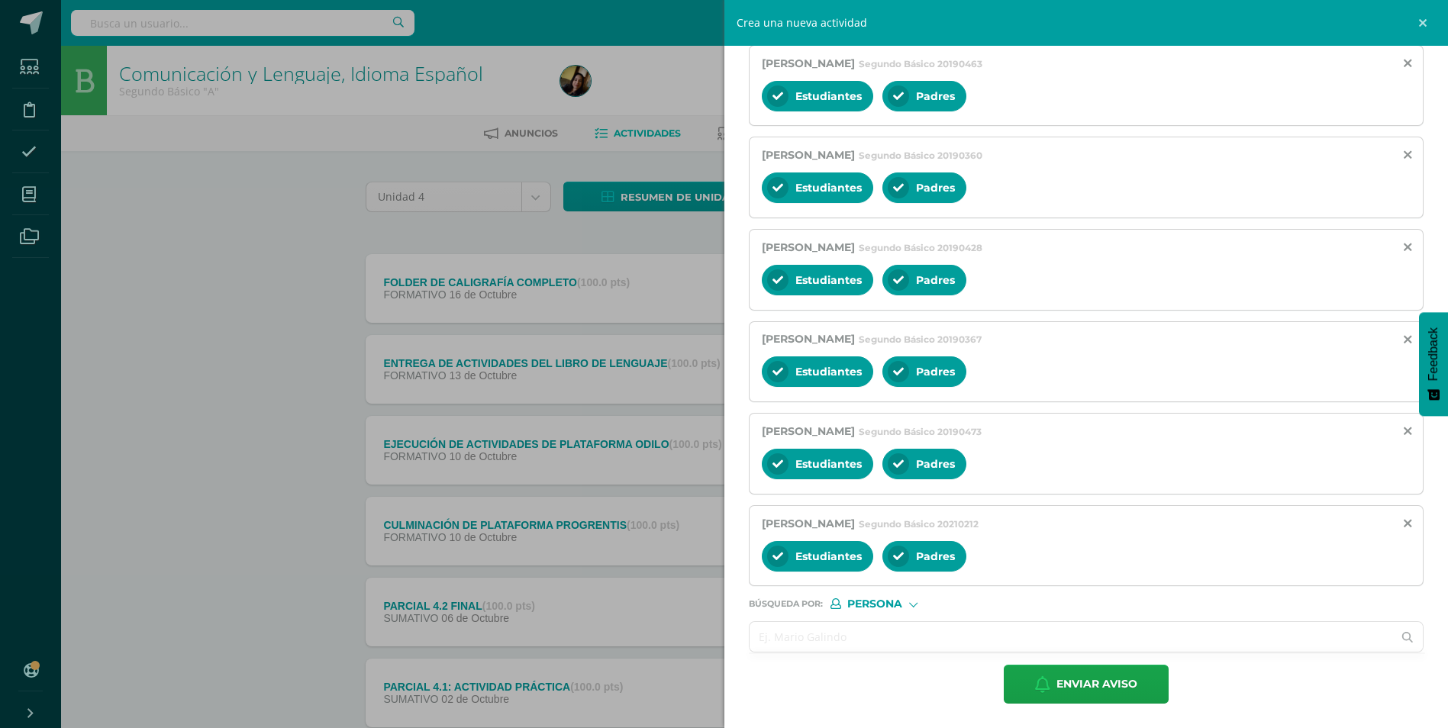
click at [867, 637] on input "text" at bounding box center [1072, 637] width 644 height 30
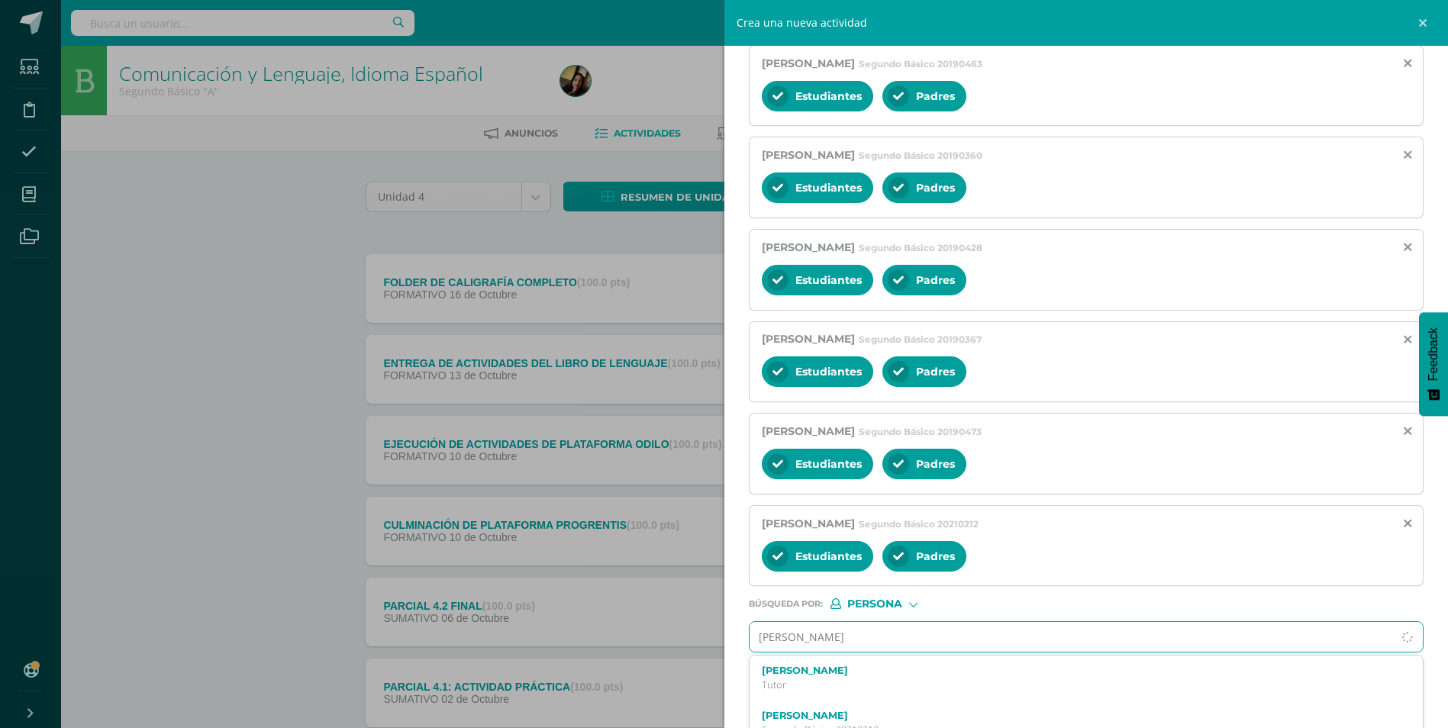
type input "[PERSON_NAME]"
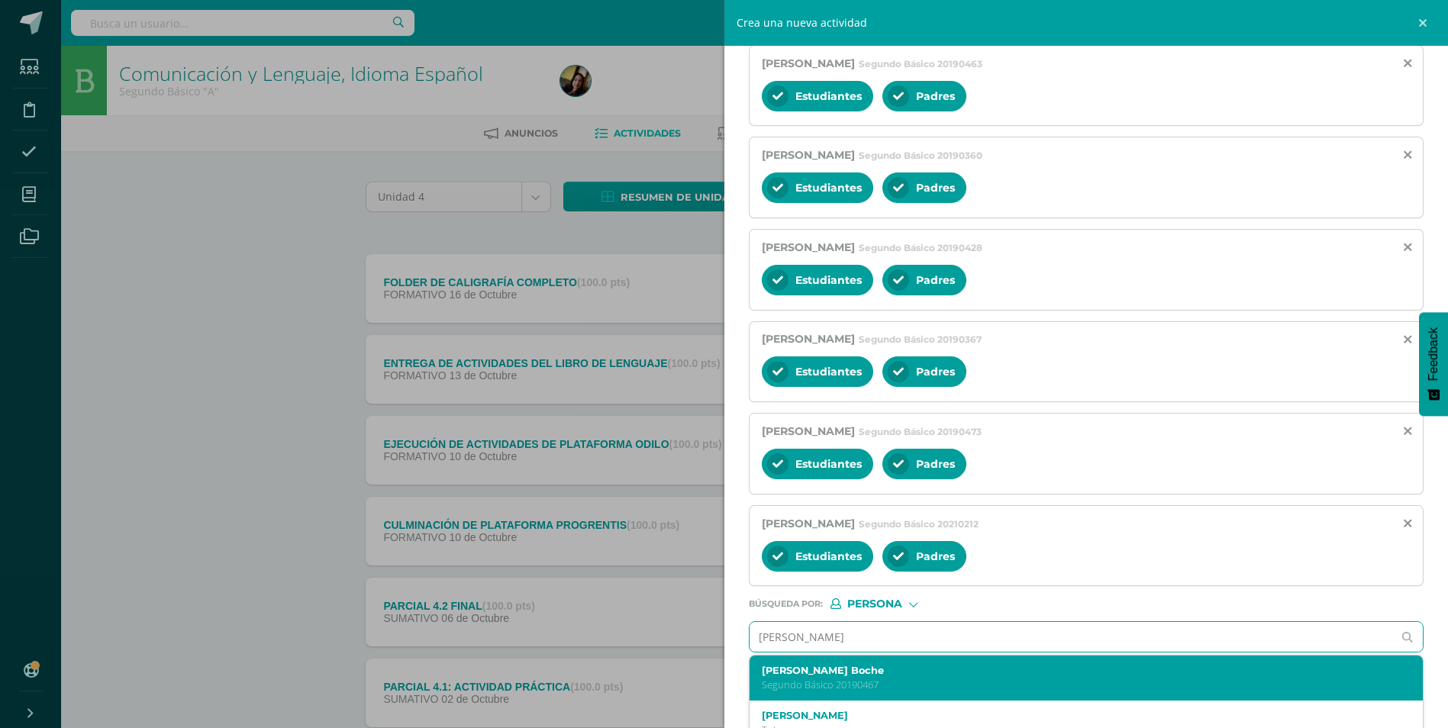
click at [867, 672] on label "[PERSON_NAME] Boche" at bounding box center [1072, 670] width 620 height 11
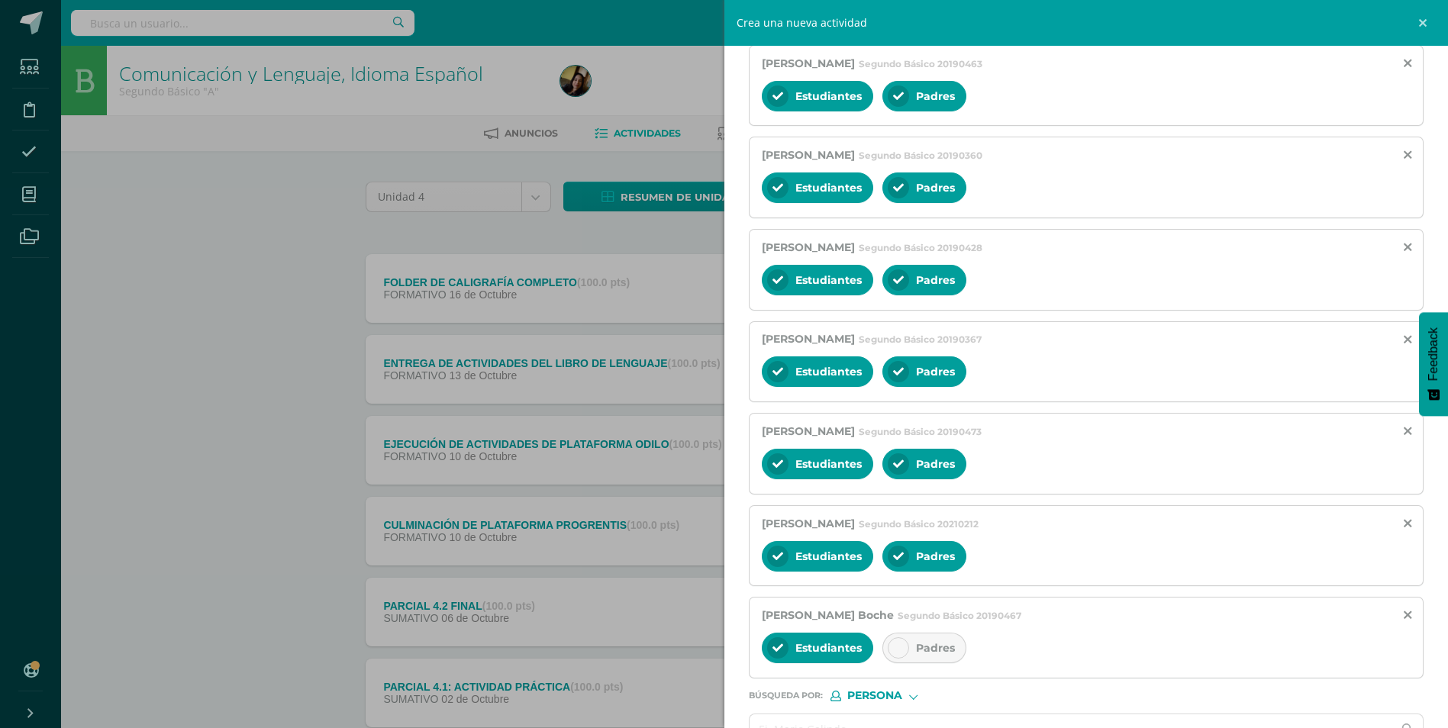
click at [886, 653] on div "Padres" at bounding box center [925, 648] width 84 height 31
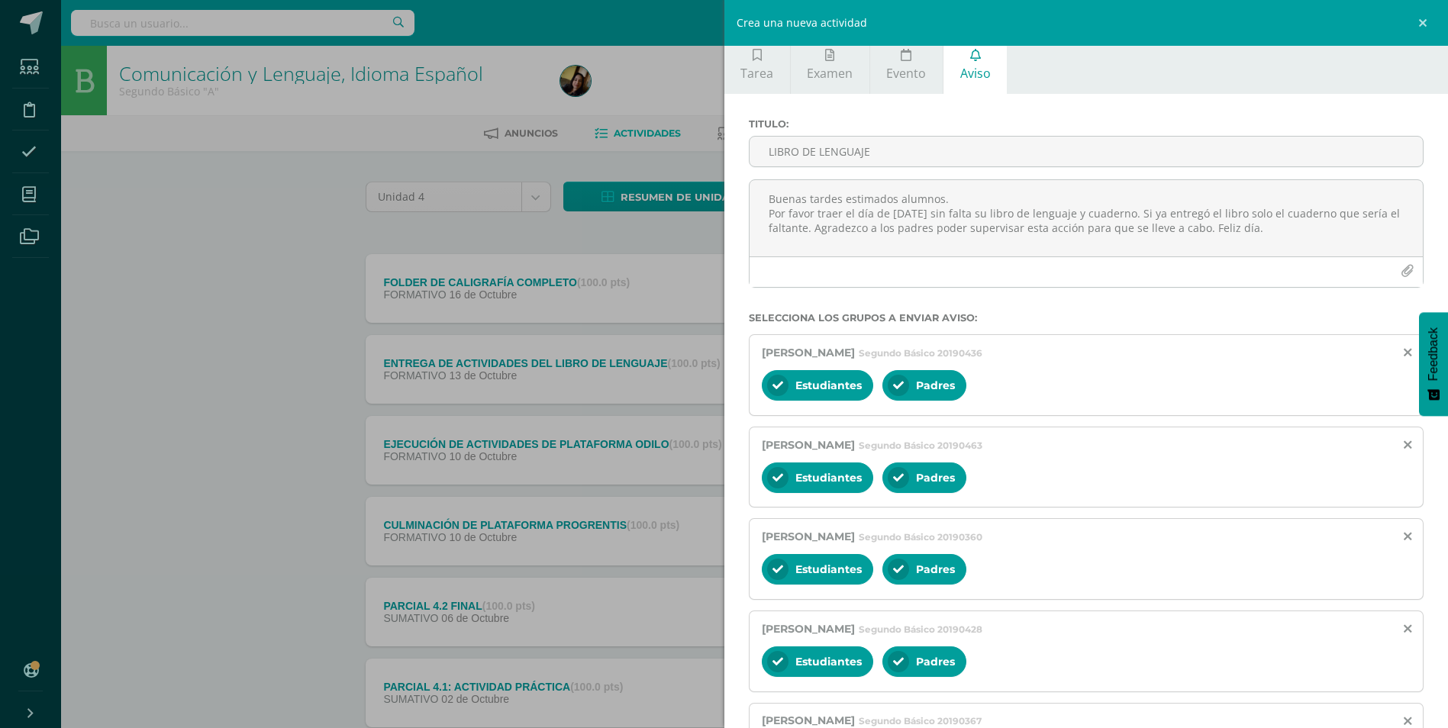
scroll to position [0, 0]
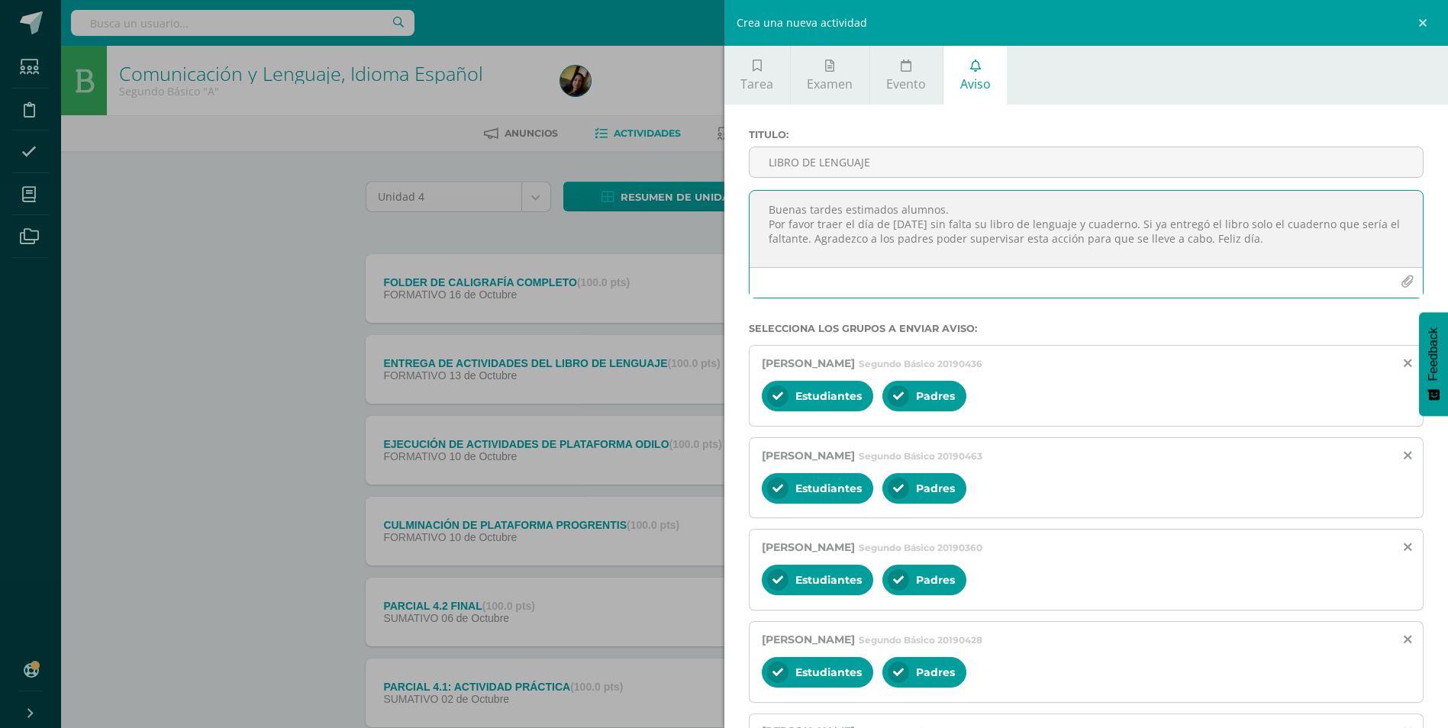
drag, startPoint x: 786, startPoint y: 238, endPoint x: 774, endPoint y: 256, distance: 21.0
click at [774, 256] on textarea "Buenas tardes estimados alumnos. Por favor traer el día de [DATE] sin falta su …" at bounding box center [1087, 229] width 674 height 76
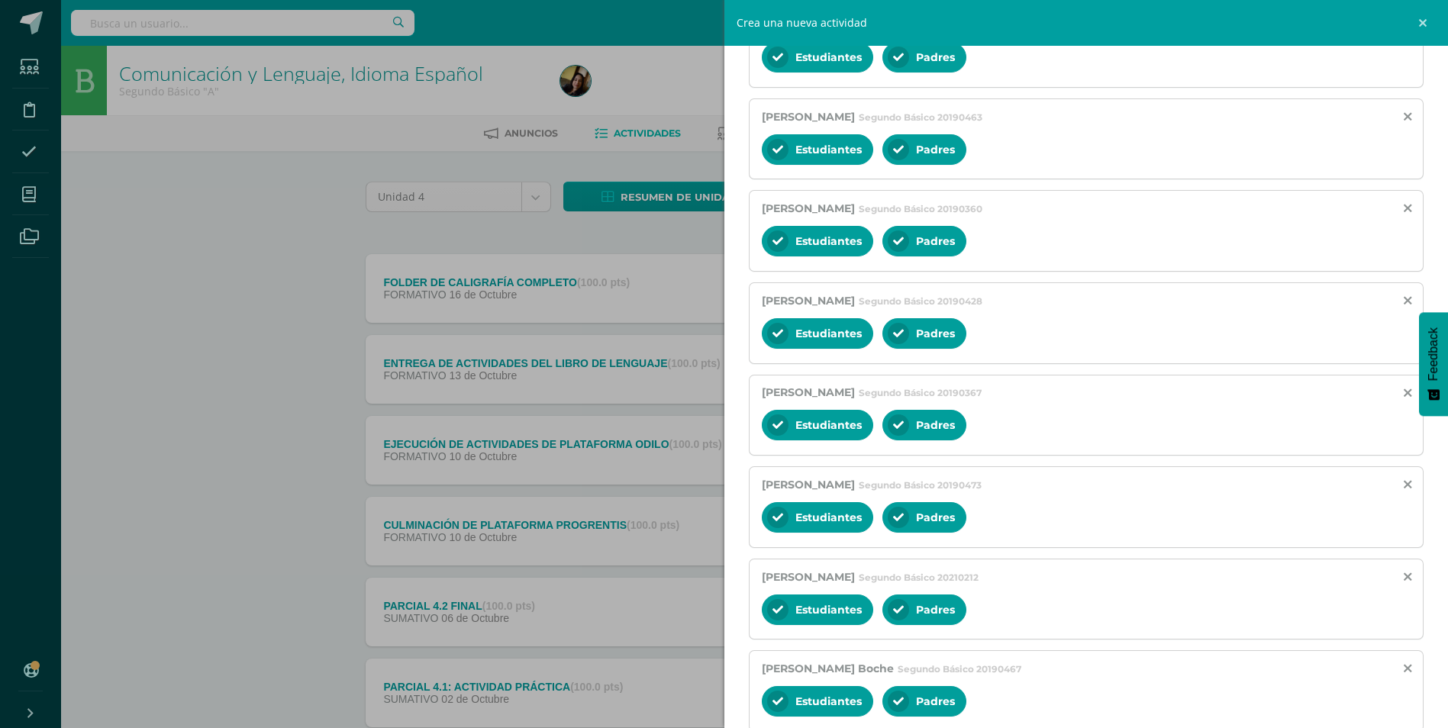
scroll to position [485, 0]
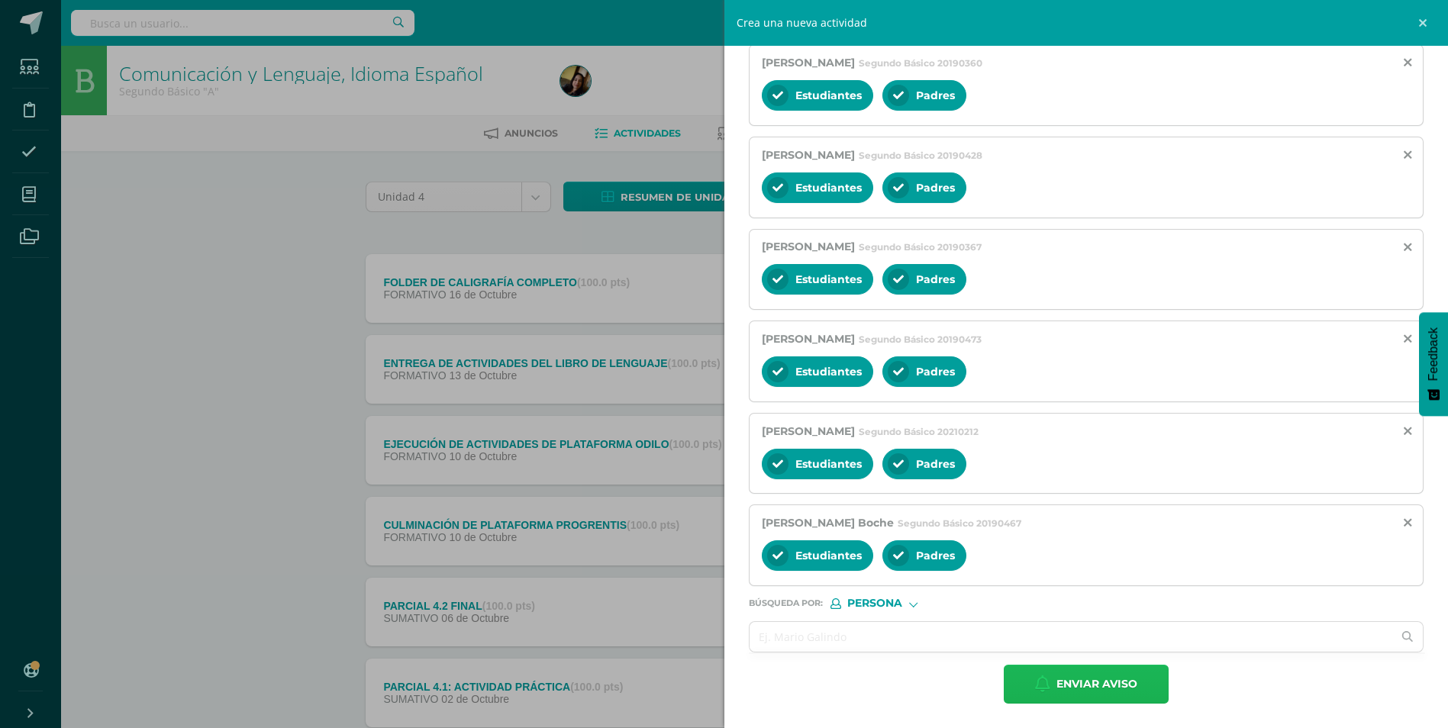
click at [1082, 674] on span "Enviar aviso" at bounding box center [1097, 684] width 81 height 37
